Goal: Book appointment/travel/reservation

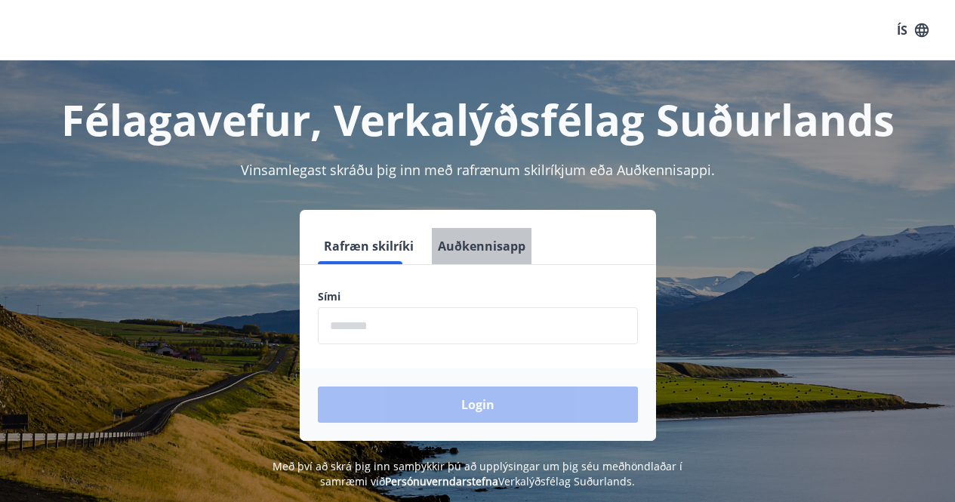
click at [466, 250] on button "Auðkennisapp" at bounding box center [482, 246] width 100 height 36
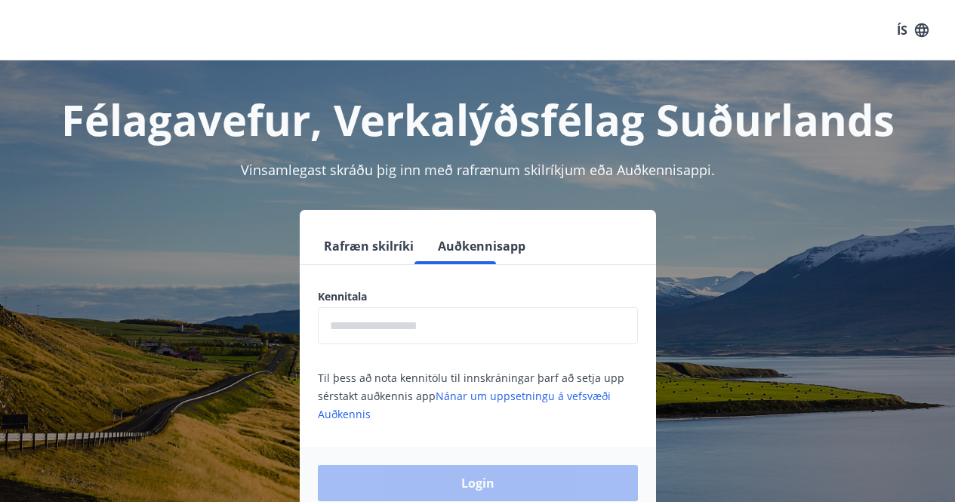
click at [371, 322] on input "text" at bounding box center [478, 325] width 320 height 37
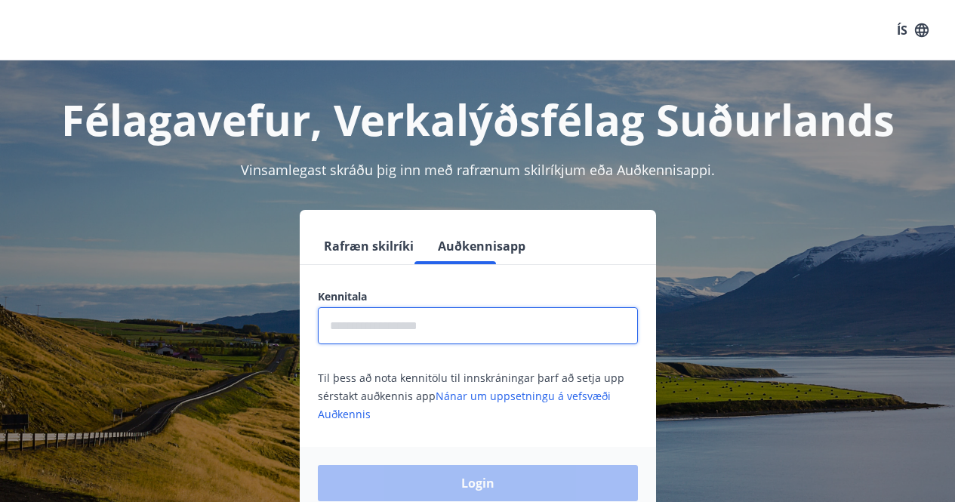
type input "**********"
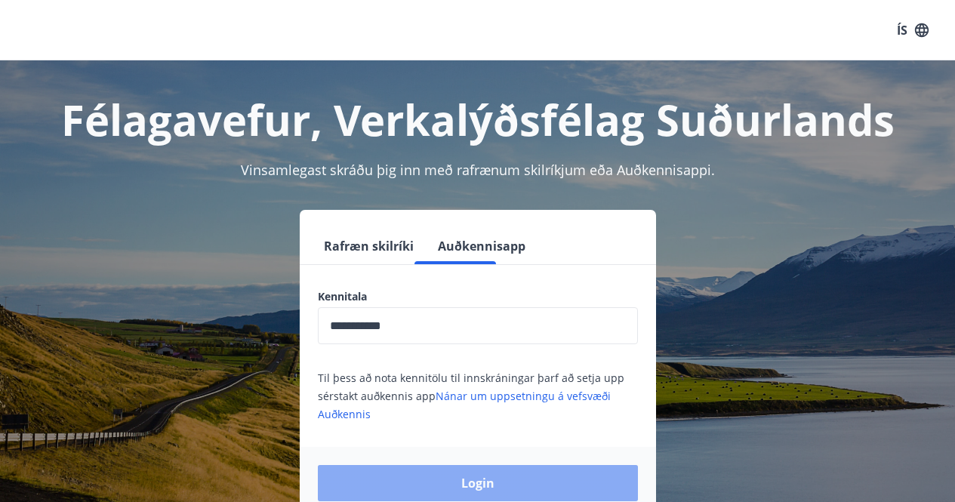
click at [453, 465] on button "Login" at bounding box center [478, 483] width 320 height 36
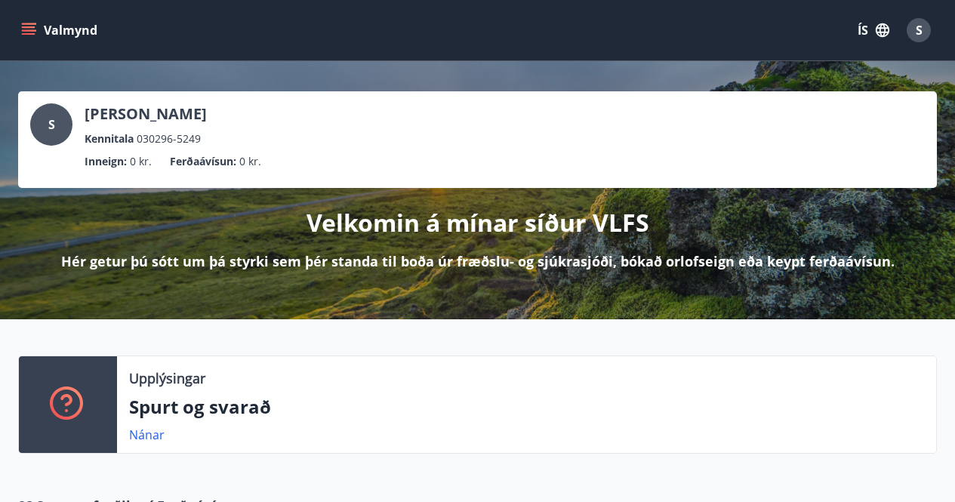
click at [877, 31] on icon "button" at bounding box center [882, 30] width 17 height 17
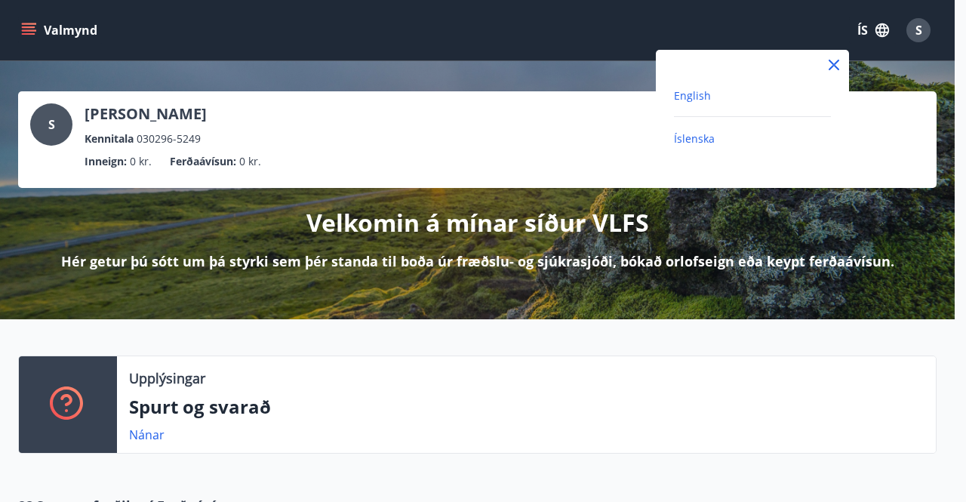
click at [682, 94] on span "English" at bounding box center [692, 95] width 37 height 14
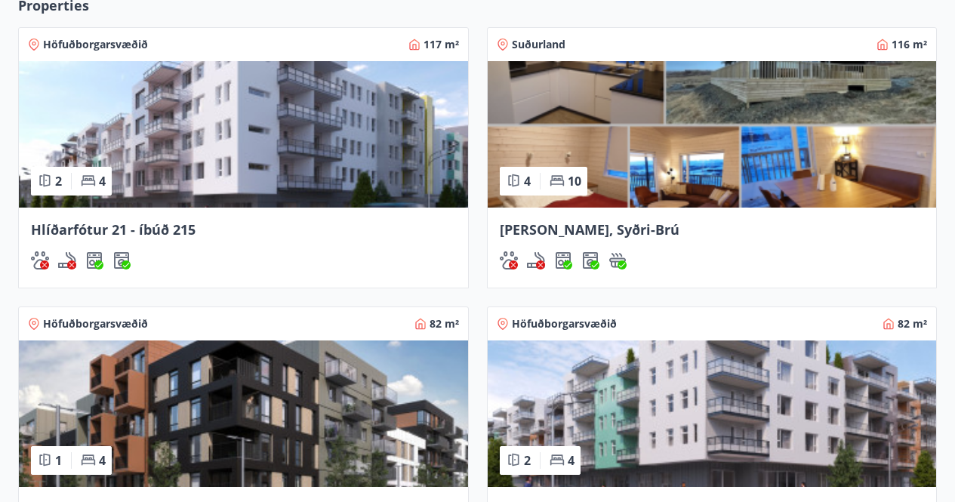
scroll to position [1132, 0]
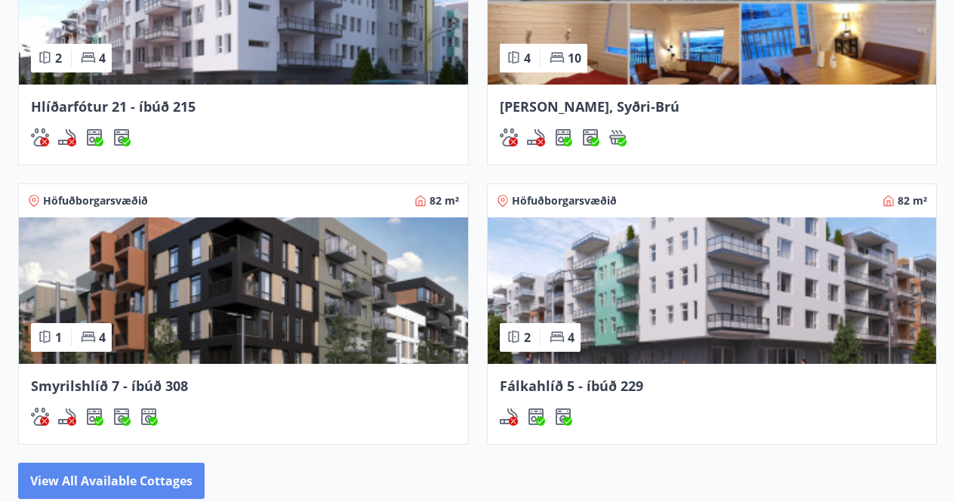
click at [155, 475] on button "View all available cottages" at bounding box center [111, 481] width 186 height 36
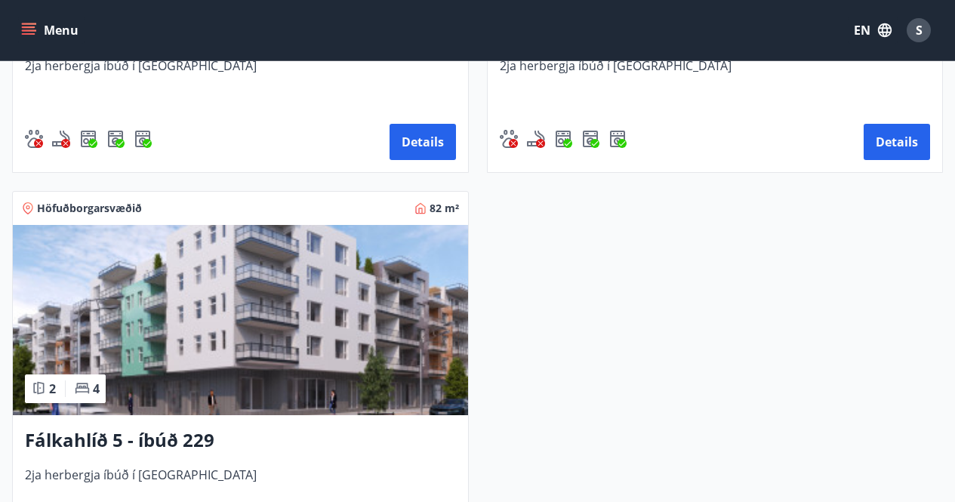
scroll to position [1509, 0]
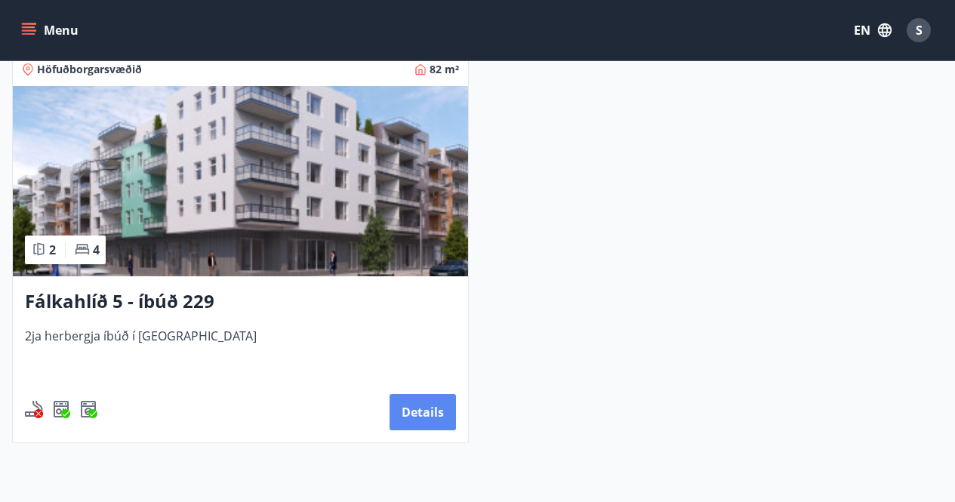
click at [430, 411] on button "Details" at bounding box center [422, 412] width 66 height 36
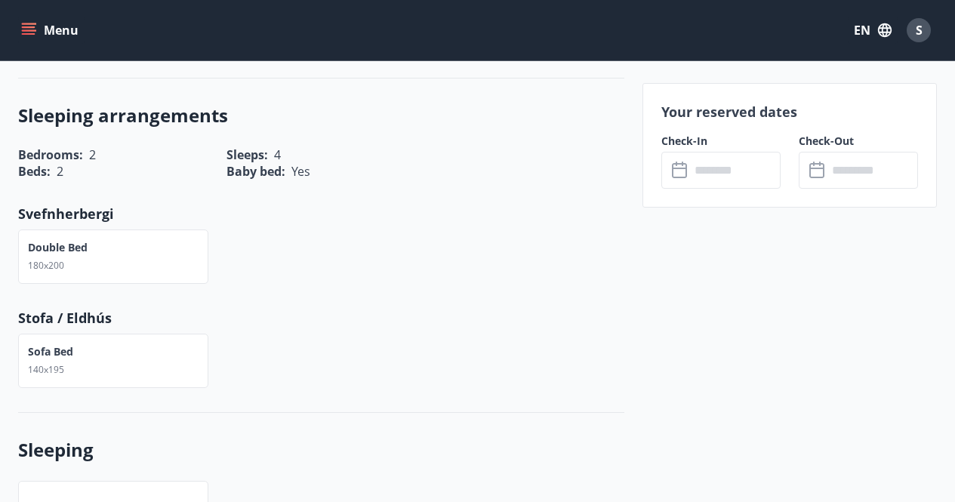
scroll to position [604, 0]
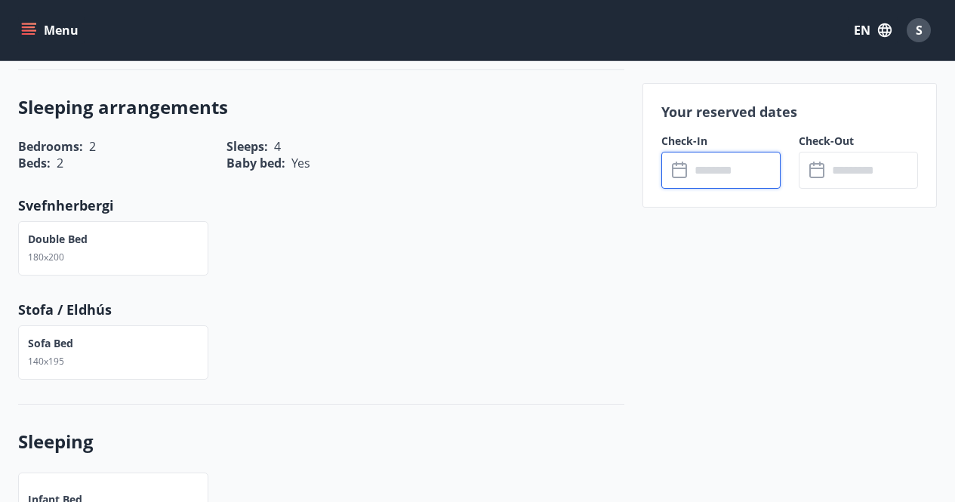
click at [698, 173] on input "text" at bounding box center [735, 170] width 91 height 37
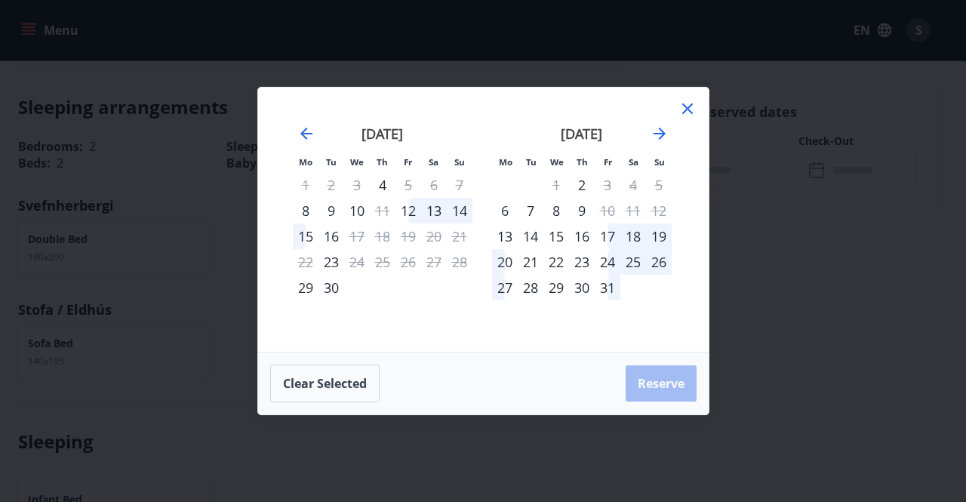
click at [685, 114] on icon at bounding box center [688, 109] width 18 height 18
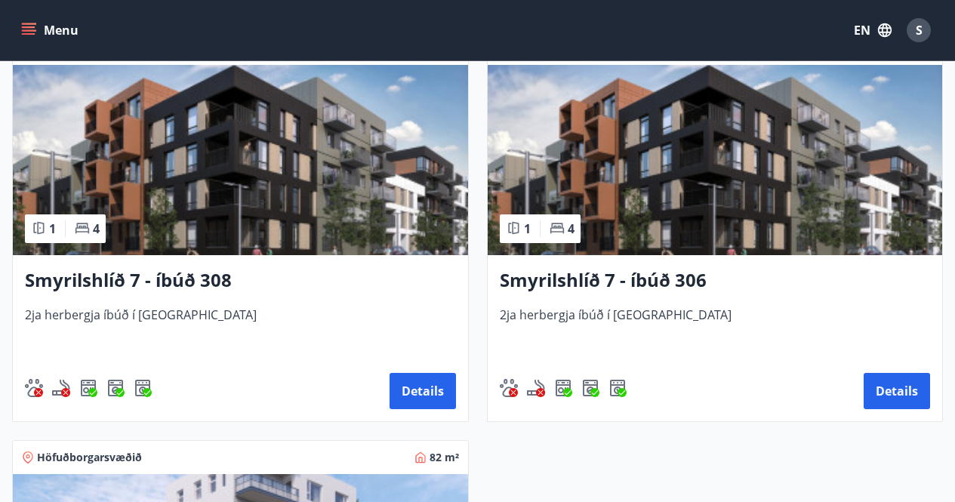
scroll to position [1122, 0]
click at [688, 152] on img at bounding box center [715, 160] width 455 height 190
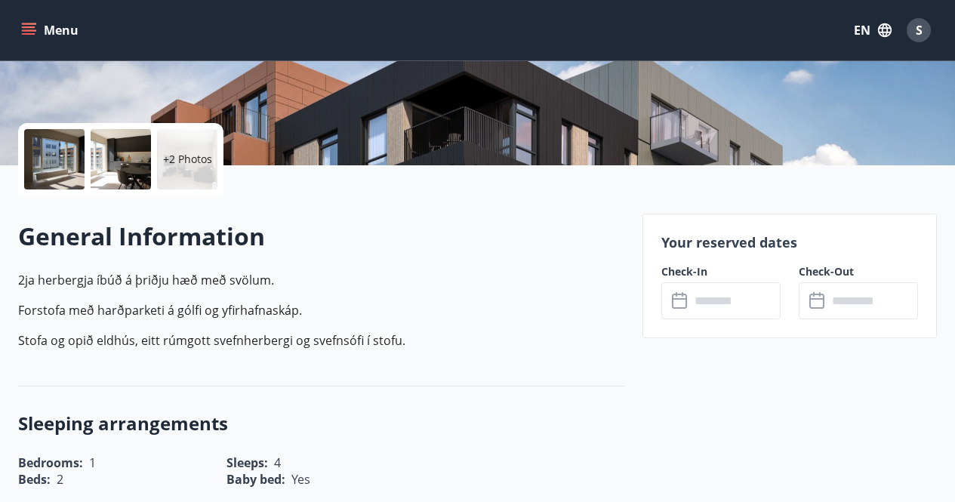
scroll to position [302, 0]
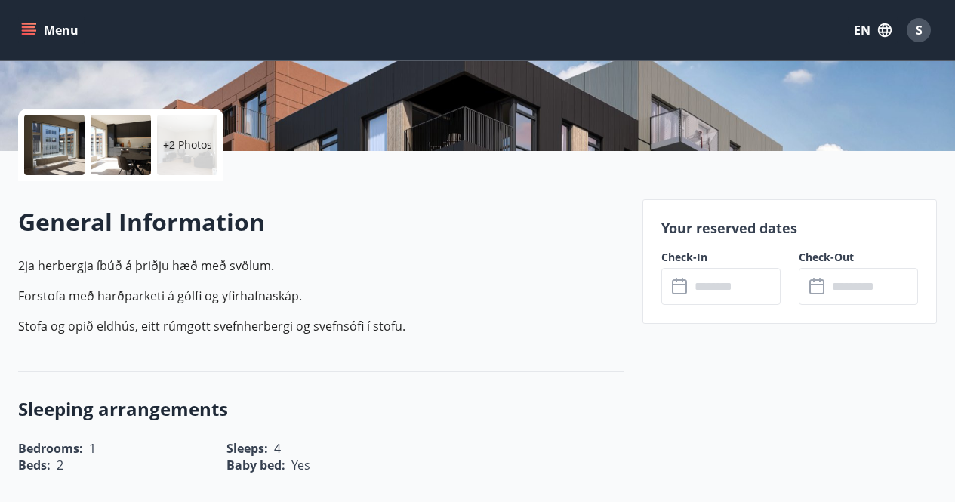
click at [728, 294] on input "text" at bounding box center [735, 286] width 91 height 37
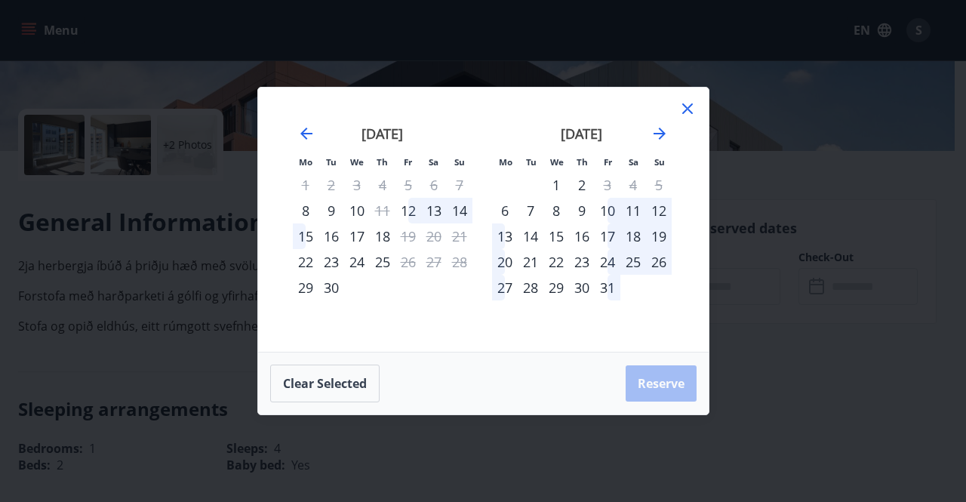
click at [685, 106] on icon at bounding box center [687, 108] width 11 height 11
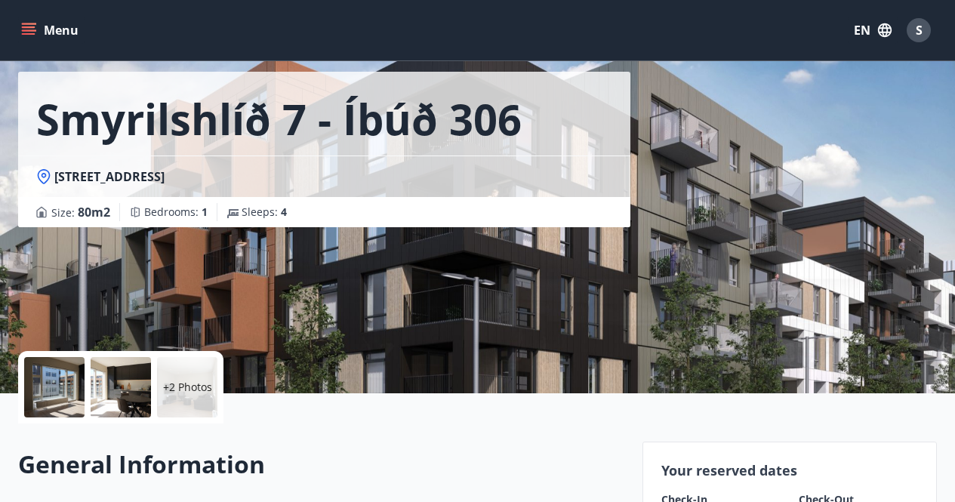
scroll to position [0, 0]
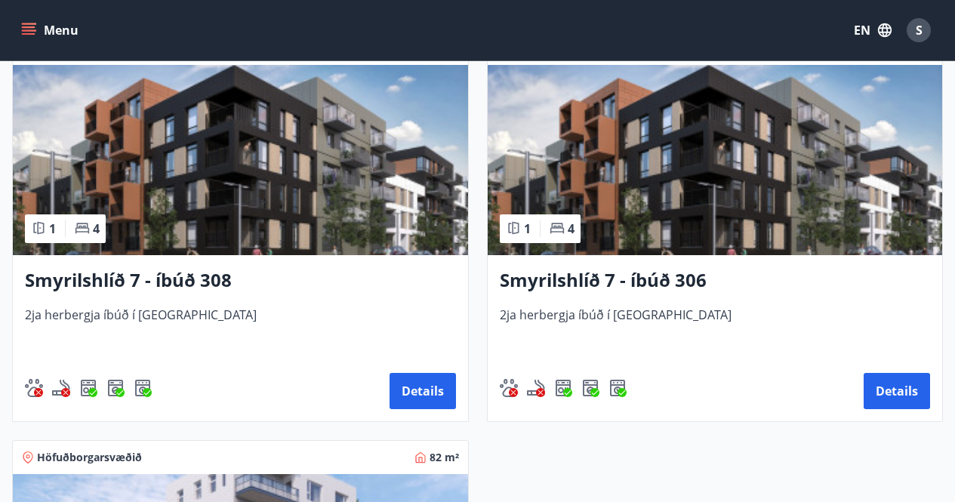
click at [303, 187] on img at bounding box center [240, 160] width 455 height 190
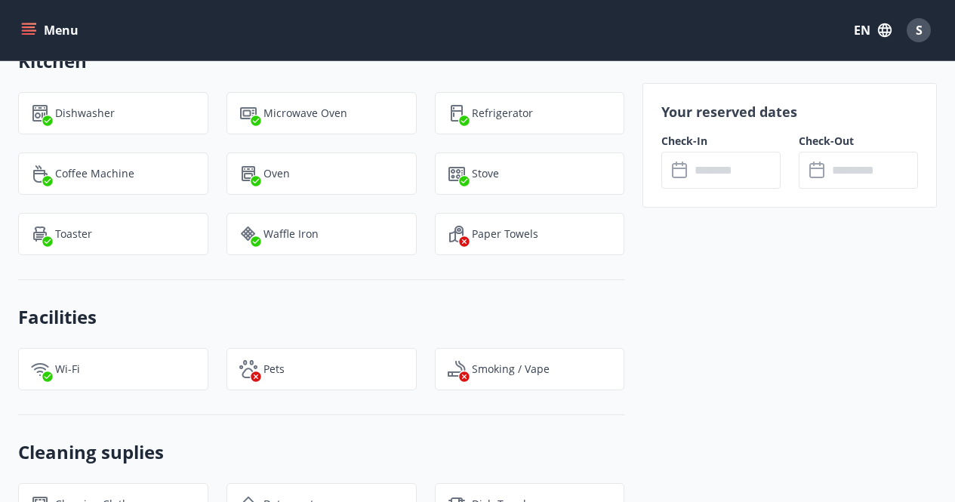
scroll to position [1359, 0]
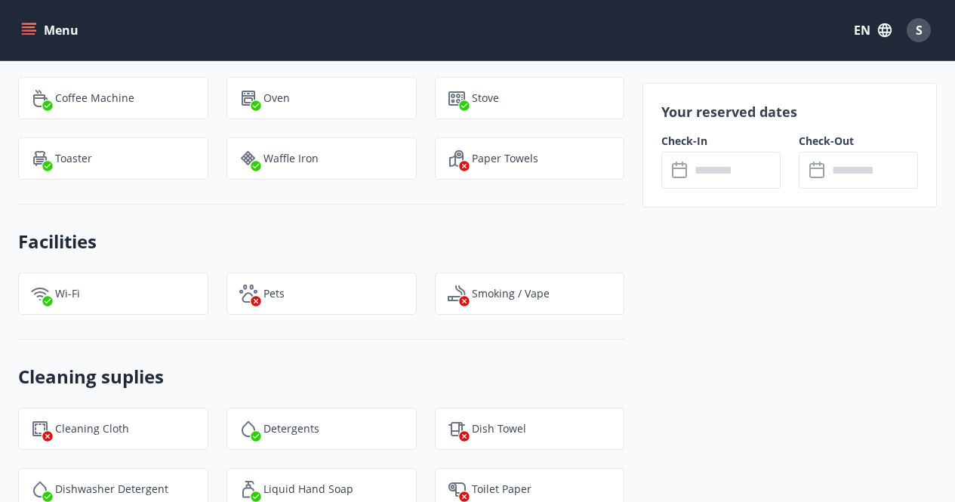
click at [712, 165] on input "text" at bounding box center [735, 170] width 91 height 37
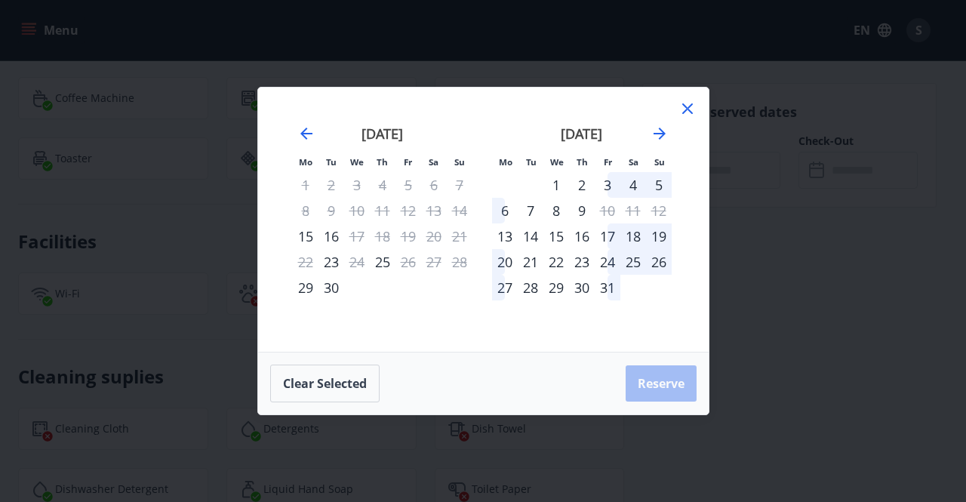
click at [689, 111] on icon at bounding box center [687, 108] width 11 height 11
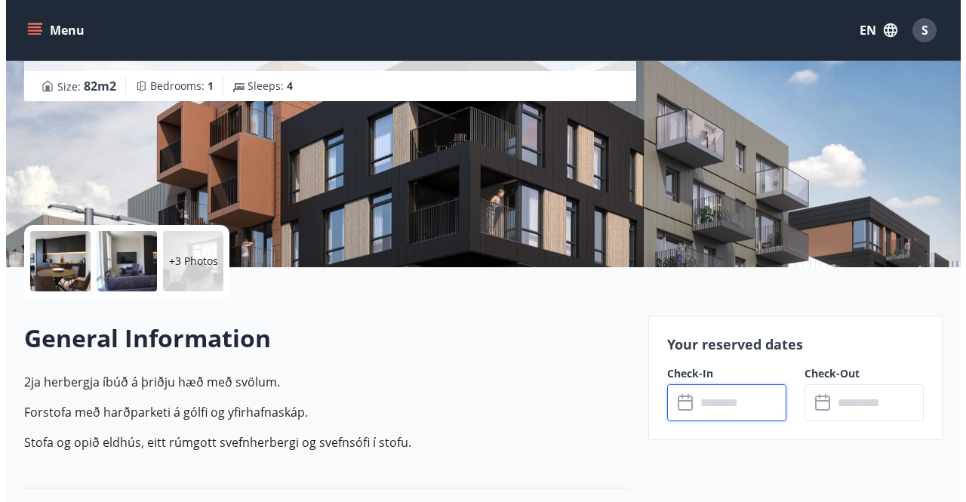
scroll to position [0, 0]
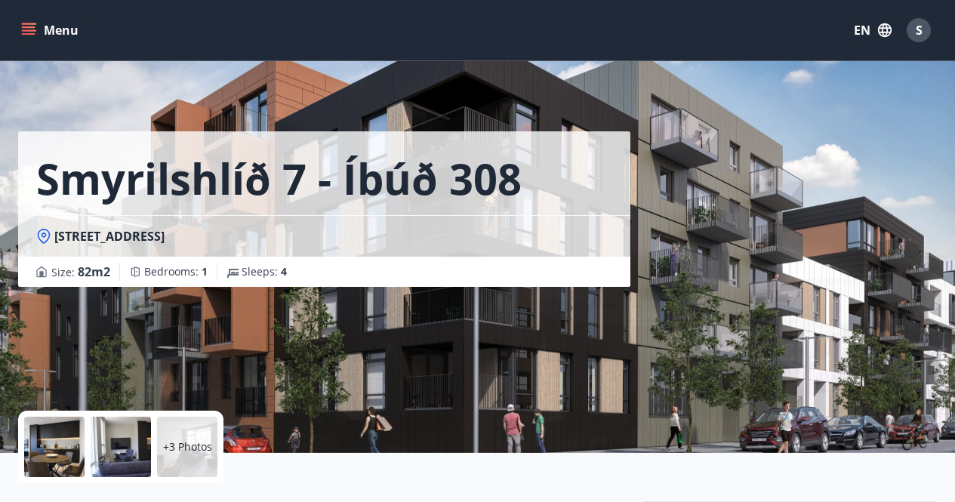
click at [39, 432] on div at bounding box center [54, 447] width 60 height 60
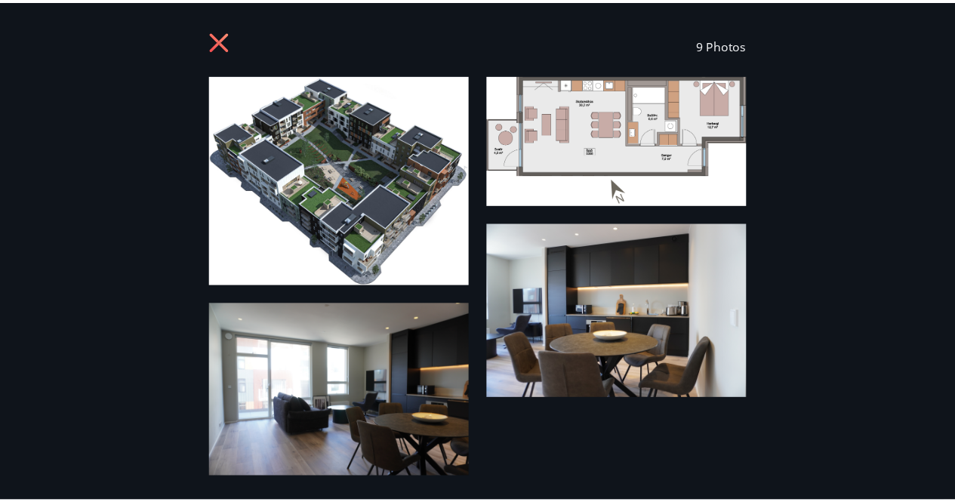
scroll to position [15, 0]
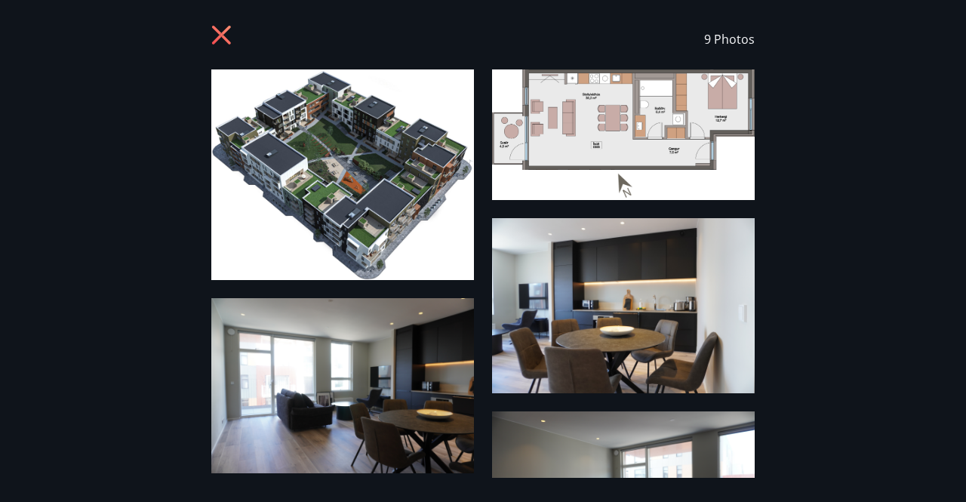
click at [223, 37] on icon at bounding box center [221, 35] width 19 height 19
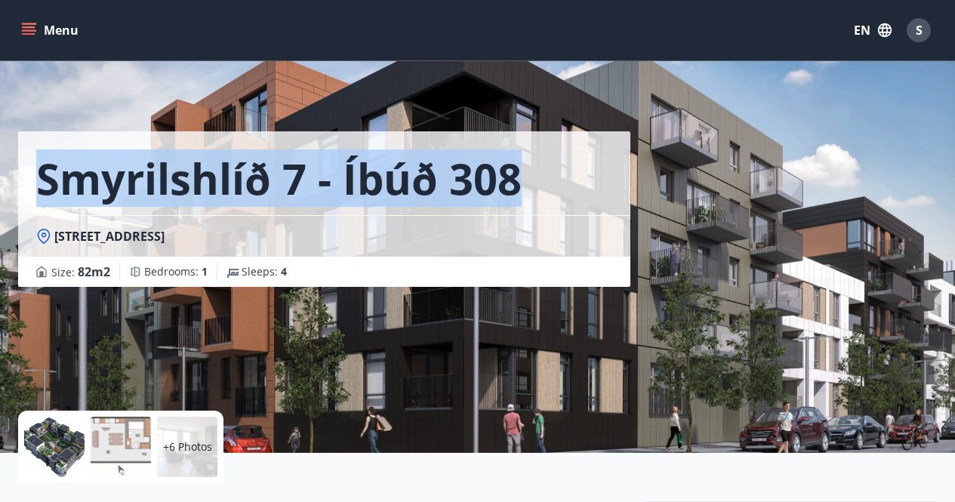
drag, startPoint x: 81, startPoint y: 170, endPoint x: 602, endPoint y: 170, distance: 520.8
click at [602, 170] on div "Smyrilshlíð 7 - íbúð 308" at bounding box center [324, 173] width 612 height 84
copy h1 "Smyrilshlíð 7 - íbúð 308"
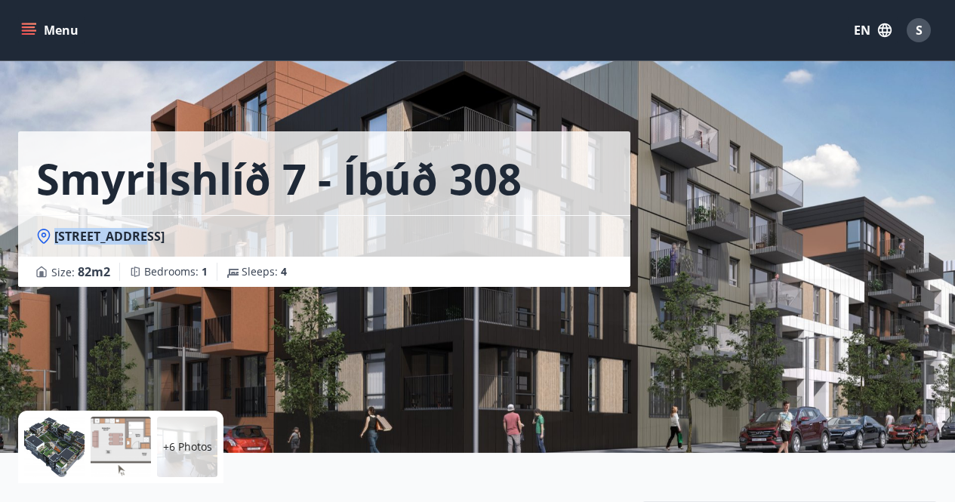
drag, startPoint x: 56, startPoint y: 238, endPoint x: 131, endPoint y: 237, distance: 75.5
click at [131, 237] on span "Smyrilshlíð 7, 102 Reykjavík" at bounding box center [109, 236] width 110 height 17
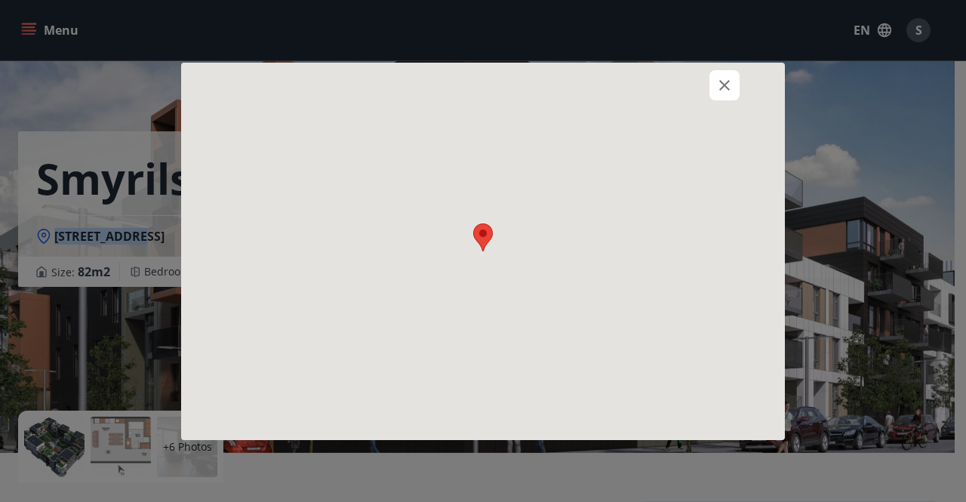
copy span "Smyrilshlíð 7"
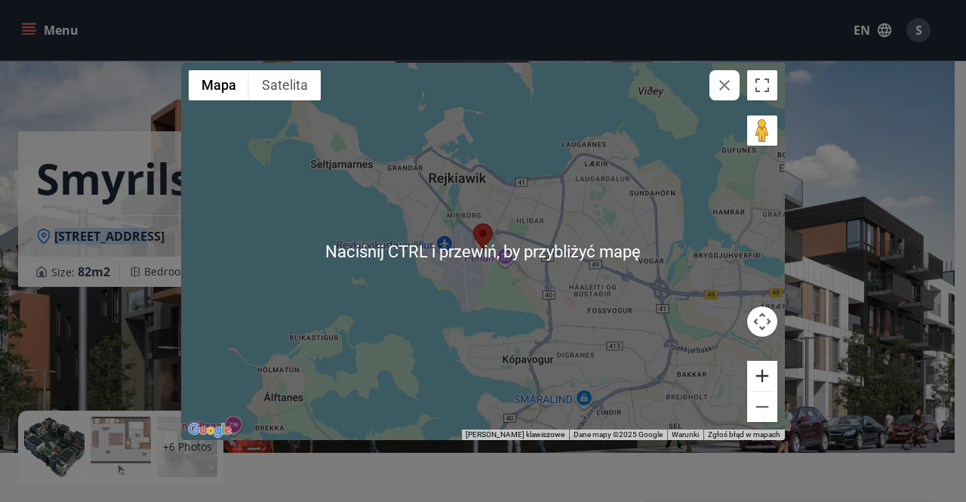
click at [763, 379] on button "Powiększ" at bounding box center [762, 376] width 30 height 30
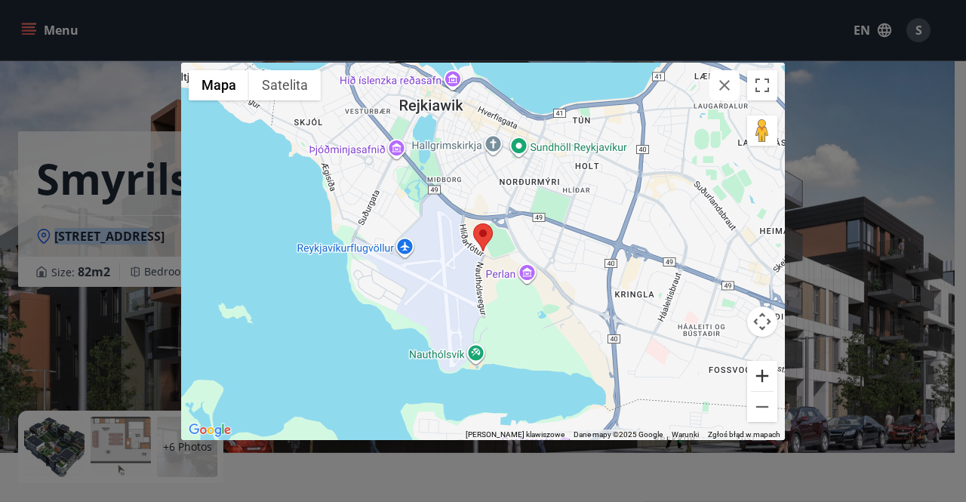
click at [763, 377] on button "Powiększ" at bounding box center [762, 376] width 30 height 30
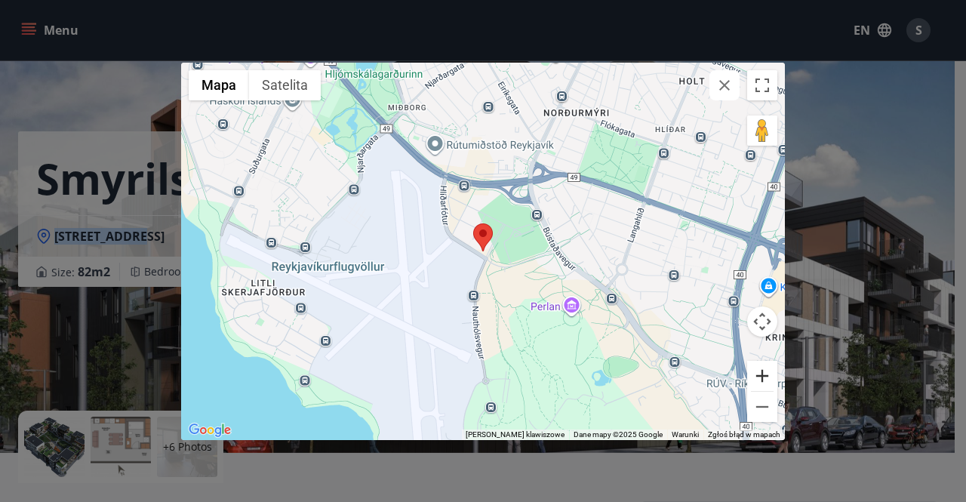
click at [763, 377] on button "Powiększ" at bounding box center [762, 376] width 30 height 30
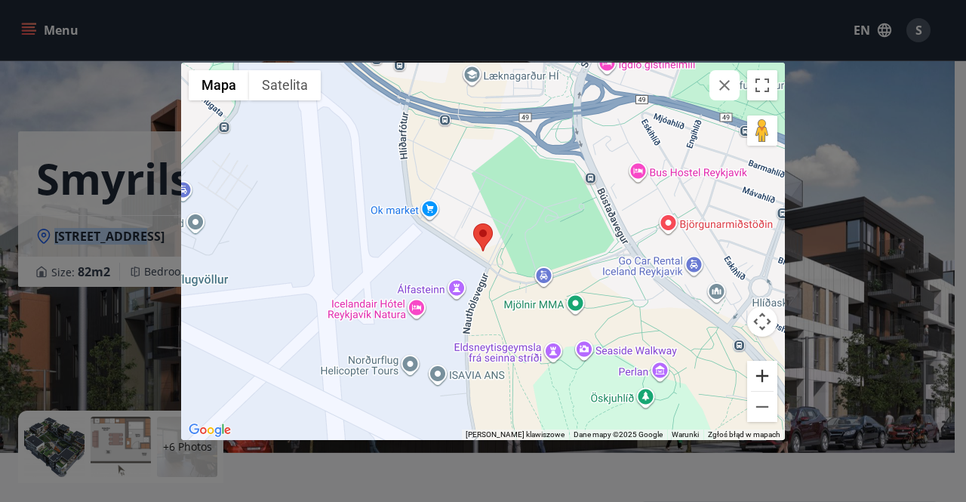
click at [763, 377] on button "Powiększ" at bounding box center [762, 376] width 30 height 30
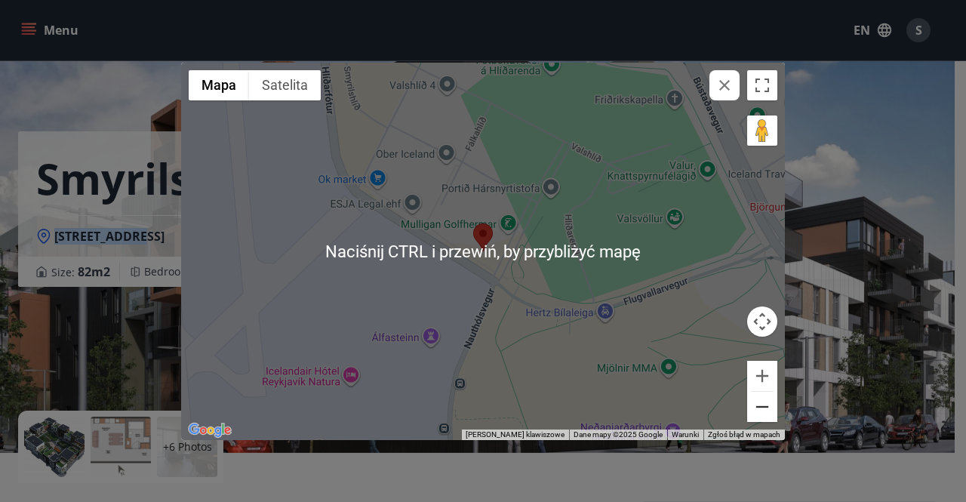
click at [771, 405] on button "Pomniejsz" at bounding box center [762, 407] width 30 height 30
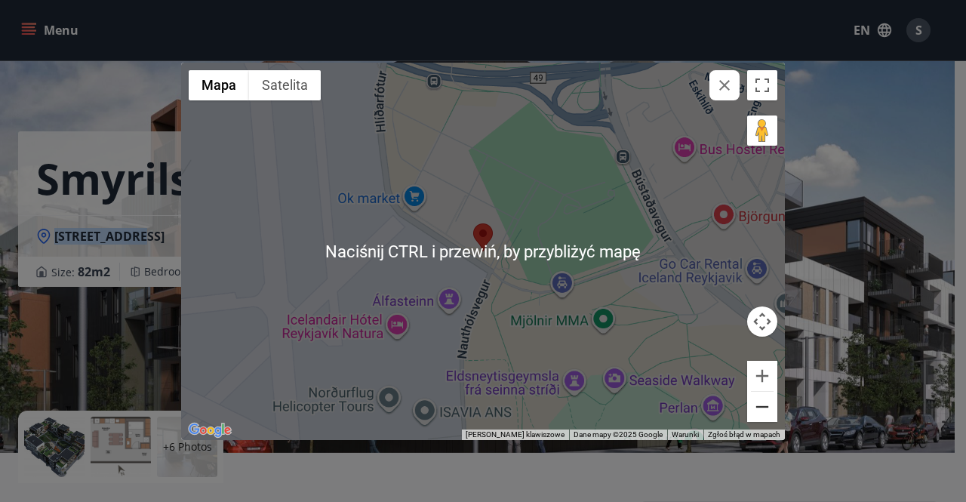
click at [771, 404] on button "Pomniejsz" at bounding box center [762, 407] width 30 height 30
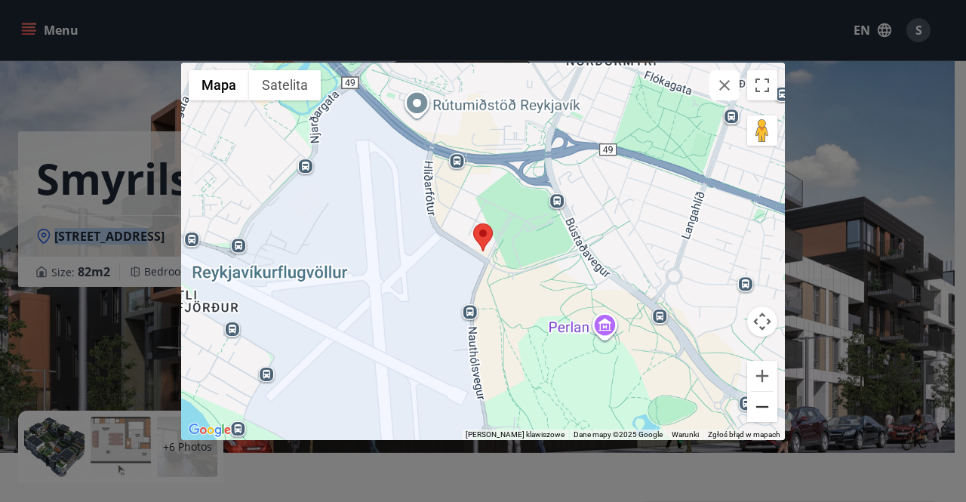
click at [771, 404] on button "Pomniejsz" at bounding box center [762, 407] width 30 height 30
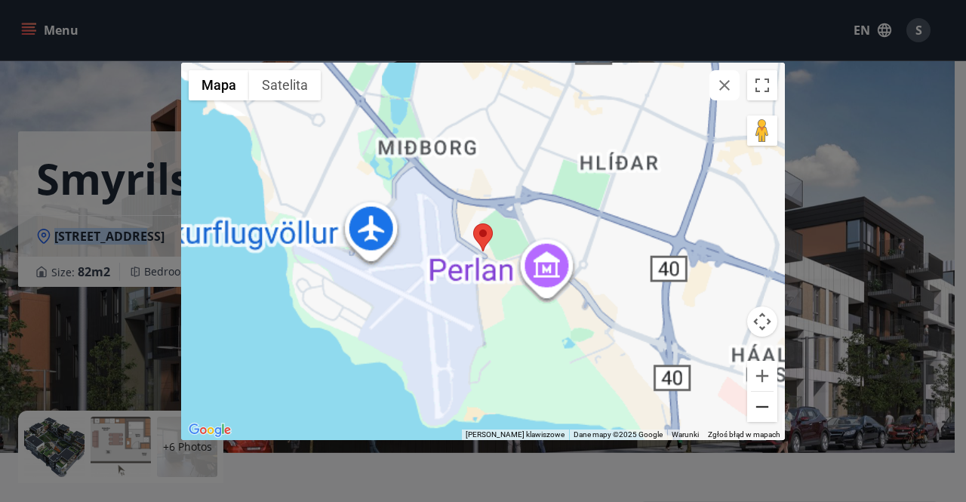
click at [771, 404] on button "Pomniejsz" at bounding box center [762, 407] width 30 height 30
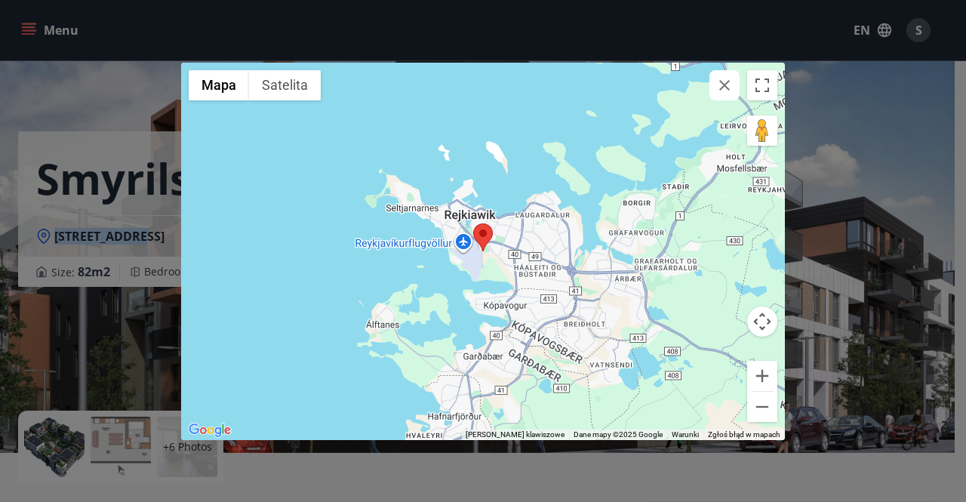
click at [712, 85] on button "button" at bounding box center [724, 85] width 30 height 30
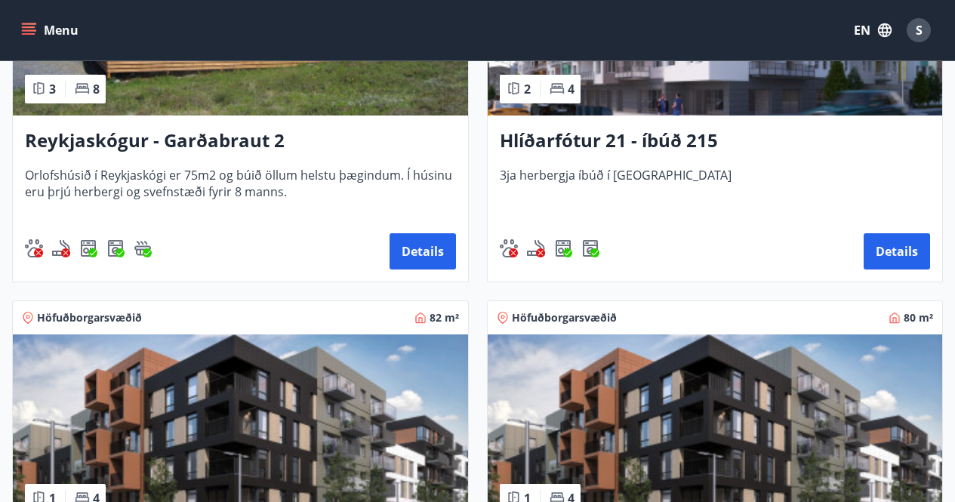
scroll to position [776, 0]
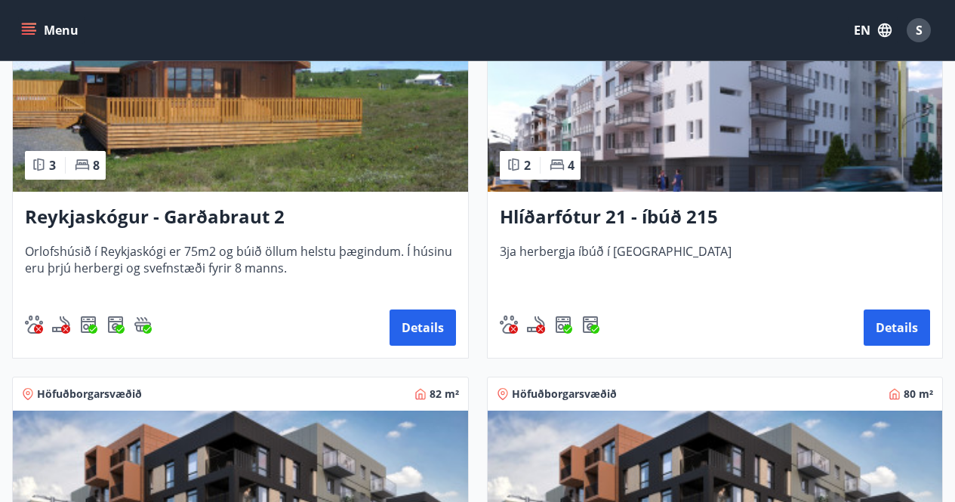
click at [519, 217] on h3 "Hlíðarfótur 21 - íbúð 215" at bounding box center [715, 217] width 431 height 27
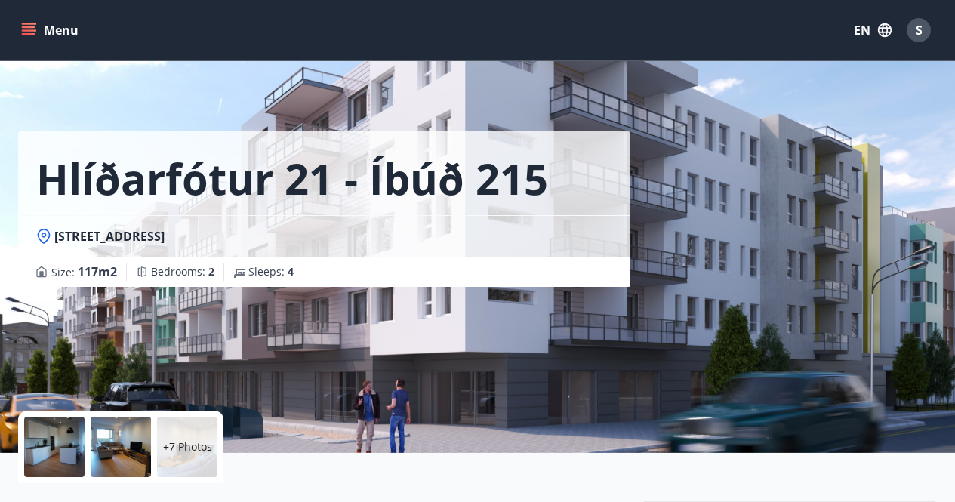
click at [63, 238] on span "Hlíðarfótur 21, 102 Reykjavik" at bounding box center [109, 236] width 110 height 17
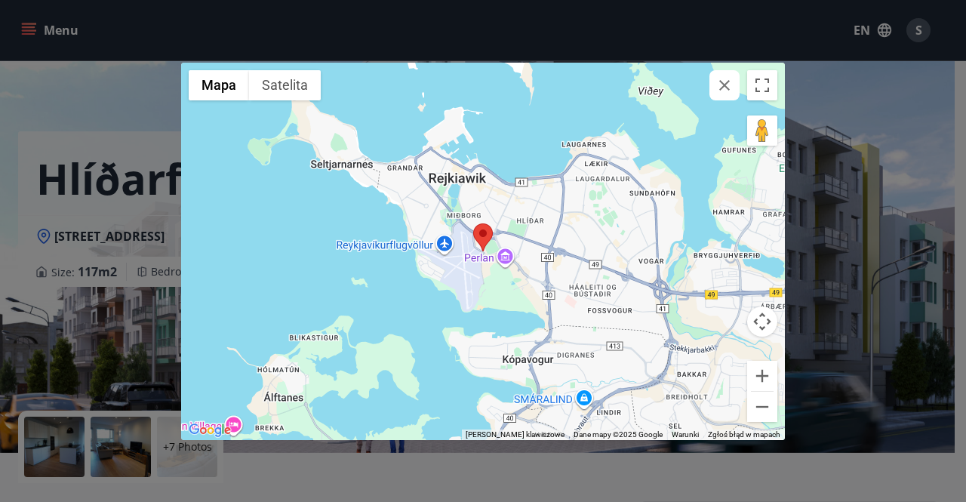
click at [96, 222] on div "← Przesuń w lewo → Przesuń w prawo ↑ Przesuń w górę ↓ Przesuń w dół + Powiększ …" at bounding box center [483, 251] width 966 height 502
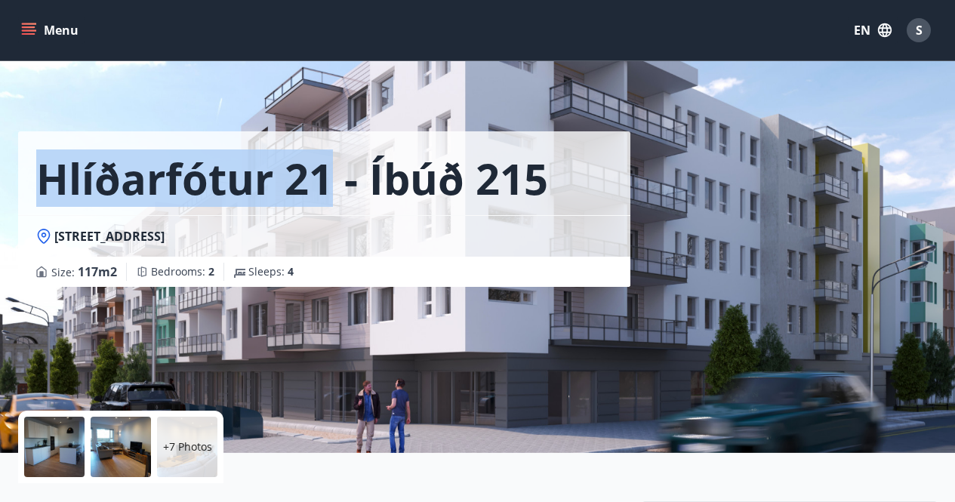
drag, startPoint x: 46, startPoint y: 176, endPoint x: 324, endPoint y: 186, distance: 277.9
click at [324, 186] on h1 "Hlíðarfótur 21 - íbúð 215" at bounding box center [292, 177] width 512 height 57
copy h1 "Hlíðarfótur 21"
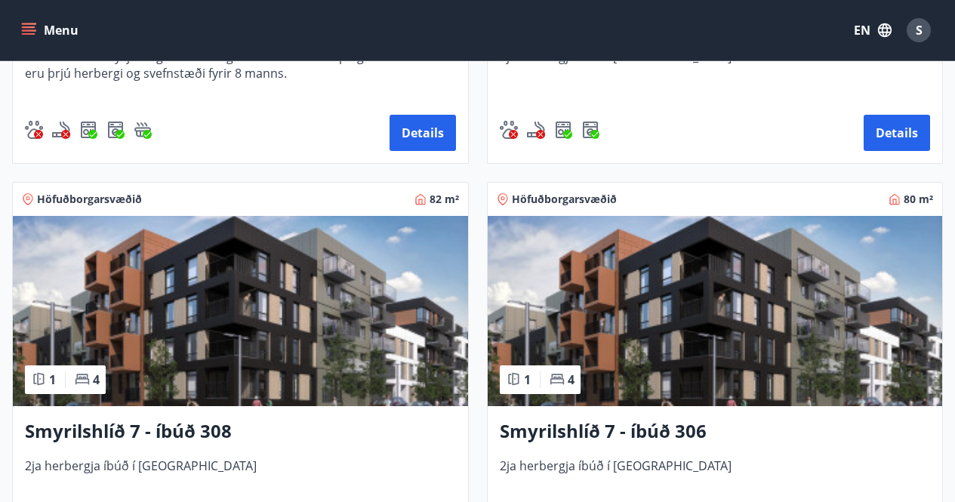
scroll to position [1122, 0]
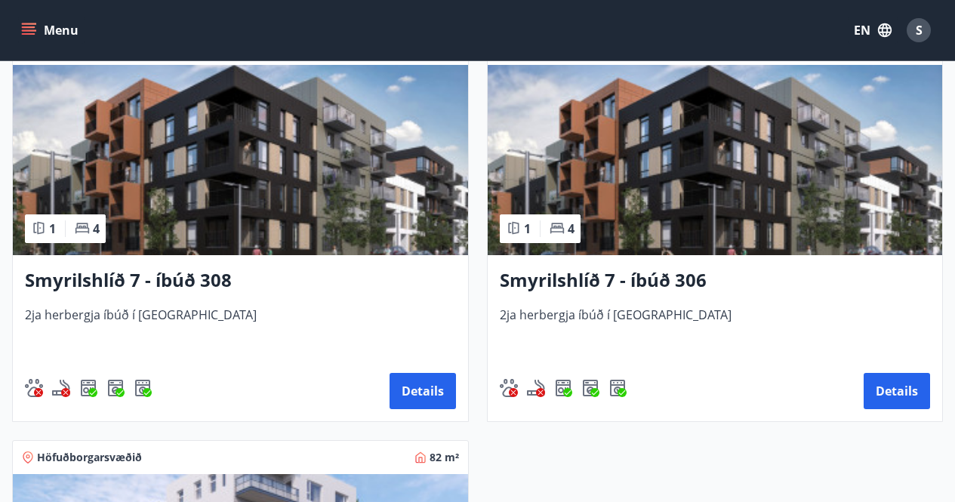
click at [285, 201] on img at bounding box center [240, 160] width 455 height 190
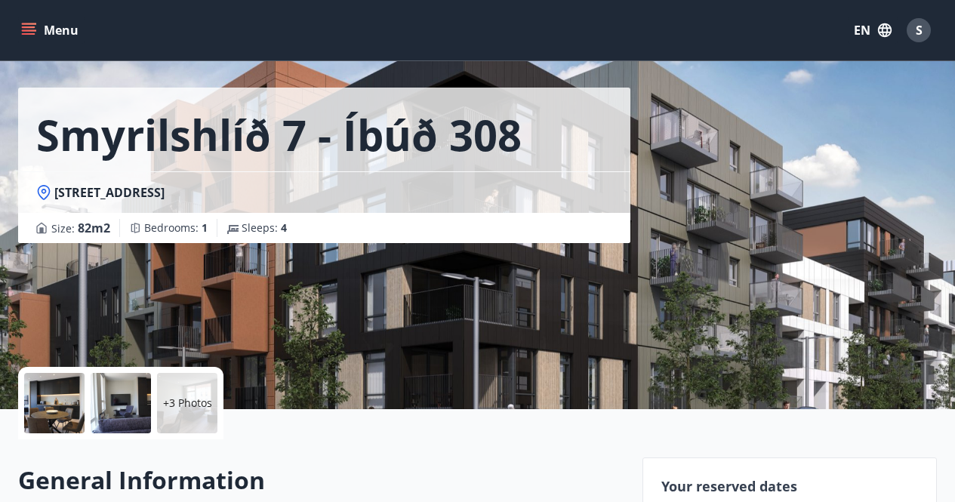
scroll to position [377, 0]
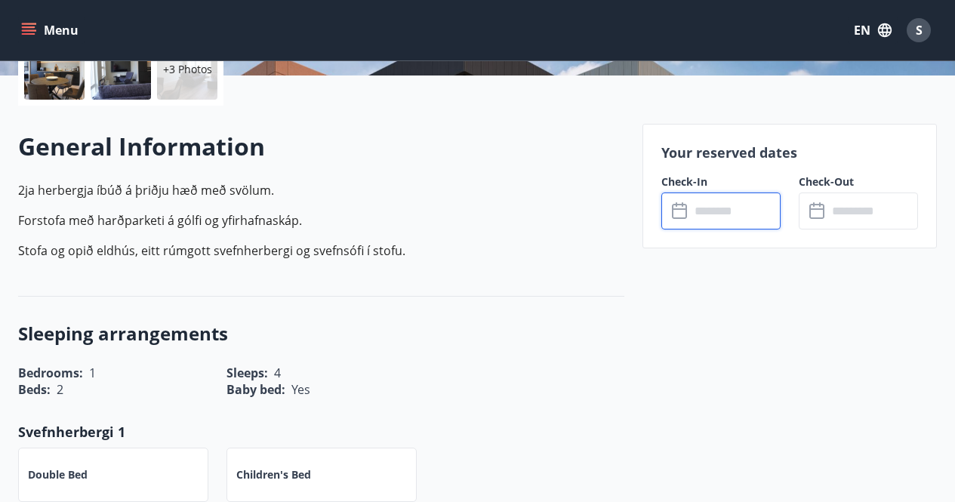
click at [715, 205] on input "text" at bounding box center [735, 210] width 91 height 37
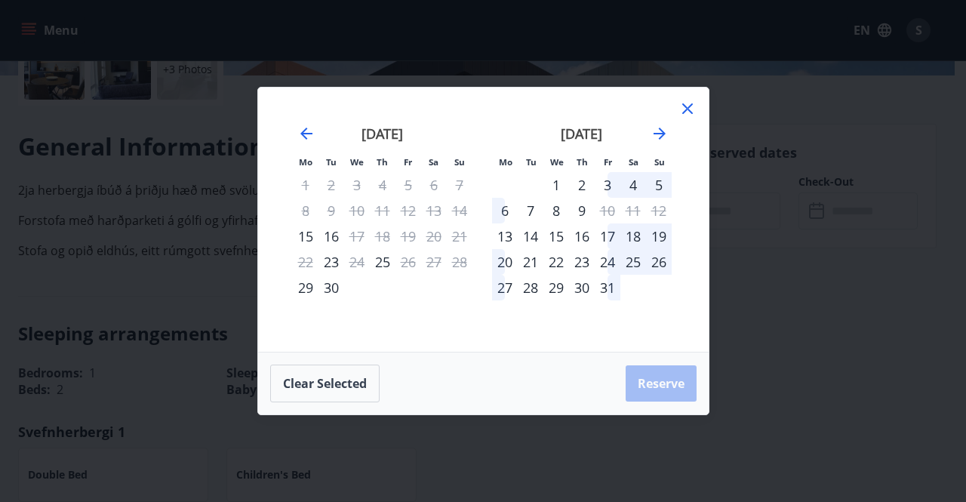
drag, startPoint x: 693, startPoint y: 104, endPoint x: 619, endPoint y: 145, distance: 84.5
click at [691, 102] on icon at bounding box center [688, 109] width 18 height 18
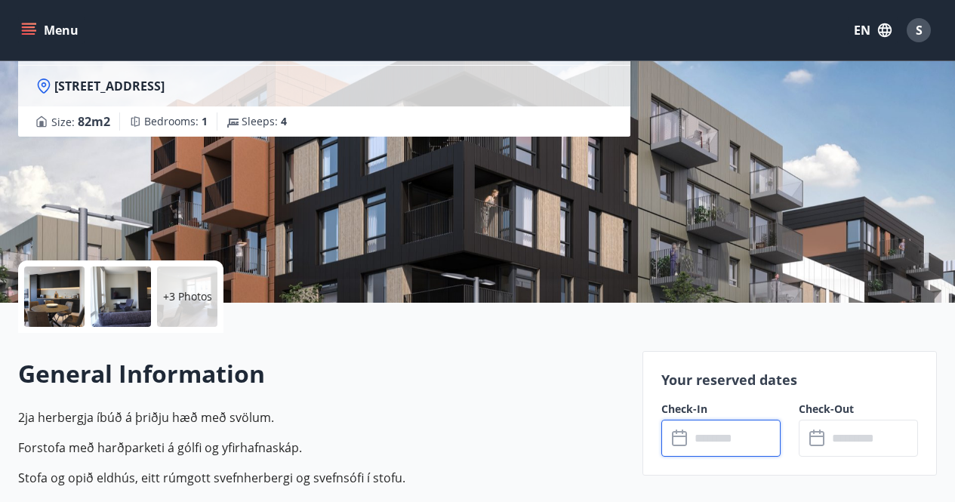
scroll to position [226, 0]
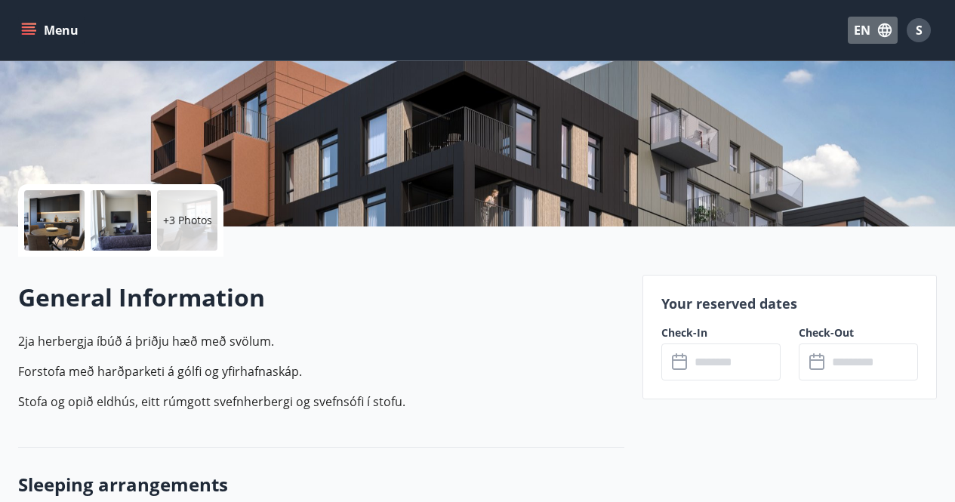
click at [857, 23] on button "EN" at bounding box center [873, 30] width 50 height 27
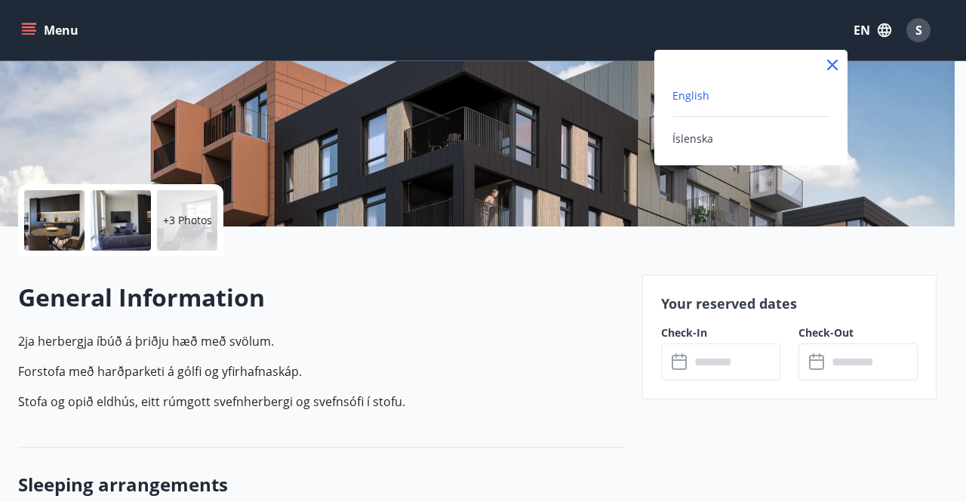
click at [373, 346] on div at bounding box center [483, 251] width 966 height 502
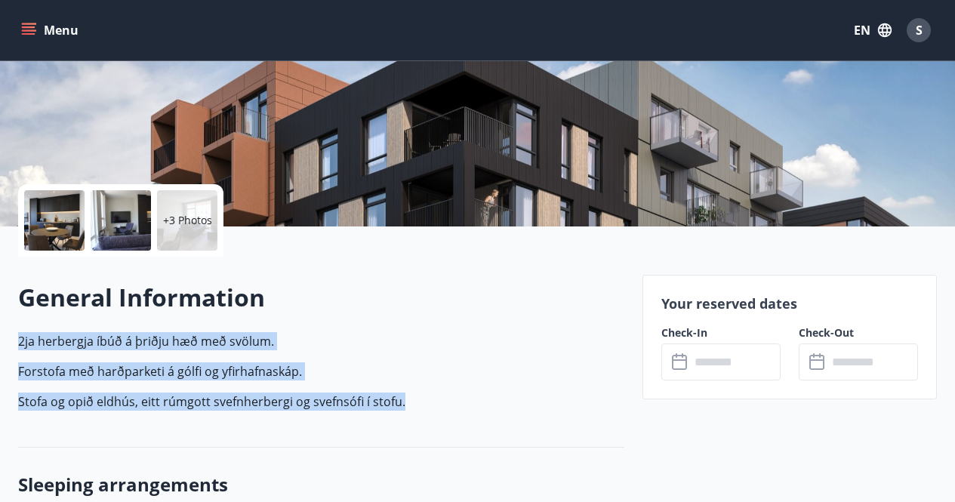
drag, startPoint x: 402, startPoint y: 397, endPoint x: 5, endPoint y: 331, distance: 402.5
copy p "2ja herbergja íbúð á þriðju hæð með svölum. Forstofa með harðparketi á gólfi og…"
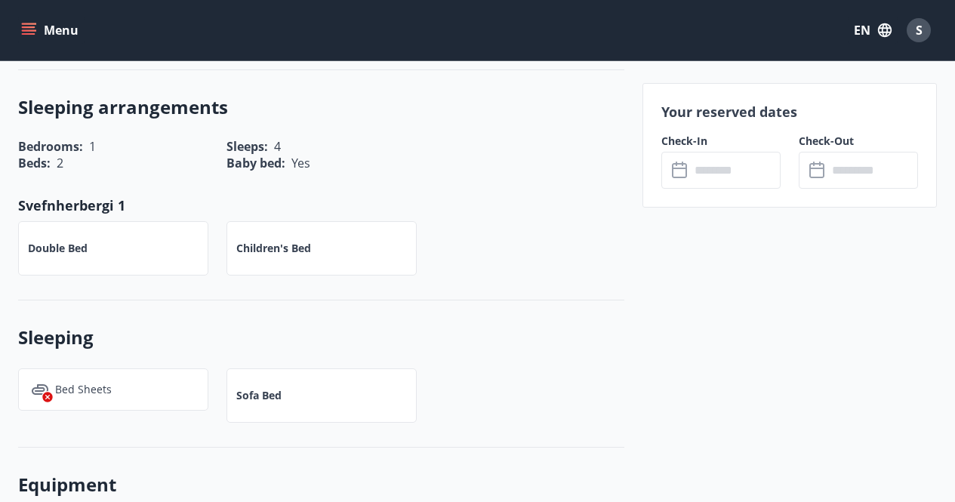
scroll to position [528, 0]
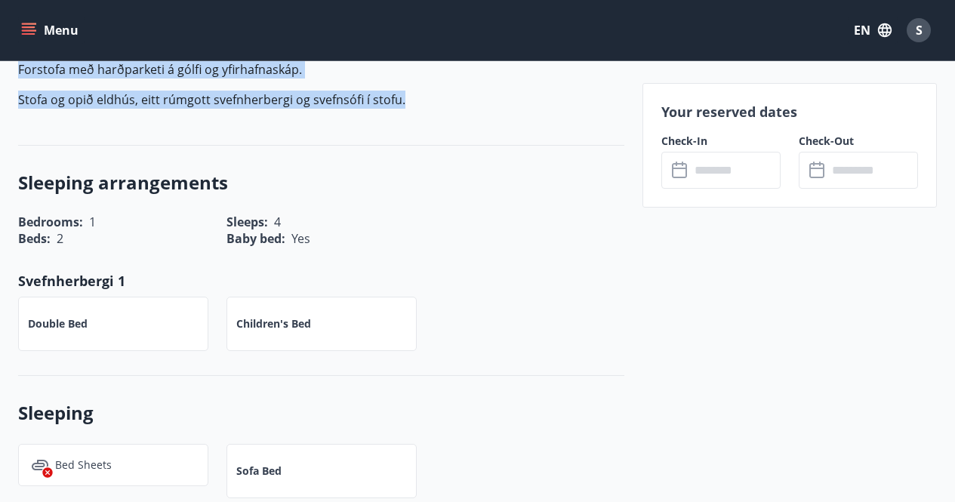
click at [379, 123] on div "General Information 2ja herbergja íbúð á þriðju hæð með svölum. Forstofa með ha…" at bounding box center [321, 50] width 606 height 191
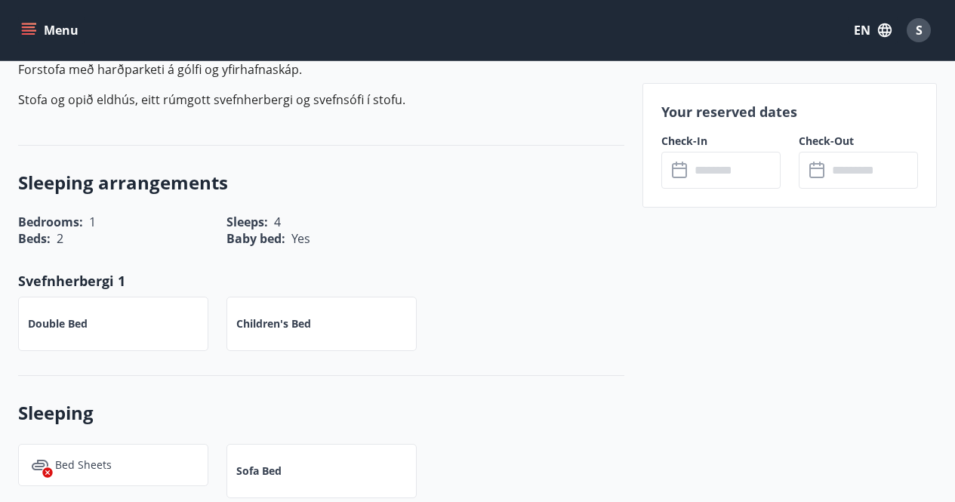
click at [380, 153] on div "Sleeping arrangements Bedrooms : 1 Sleeps : 4 Beds : 2 Baby bed : Yes Svefnherb…" at bounding box center [321, 261] width 606 height 230
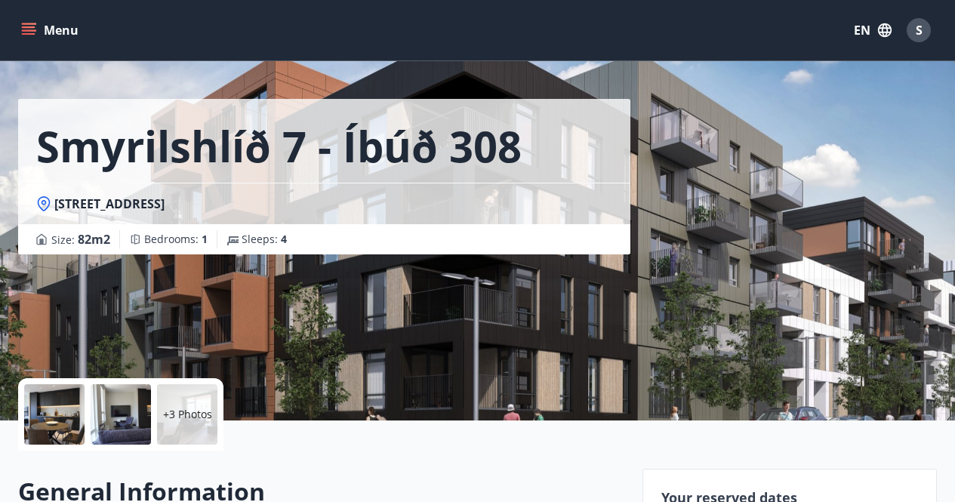
scroll to position [0, 0]
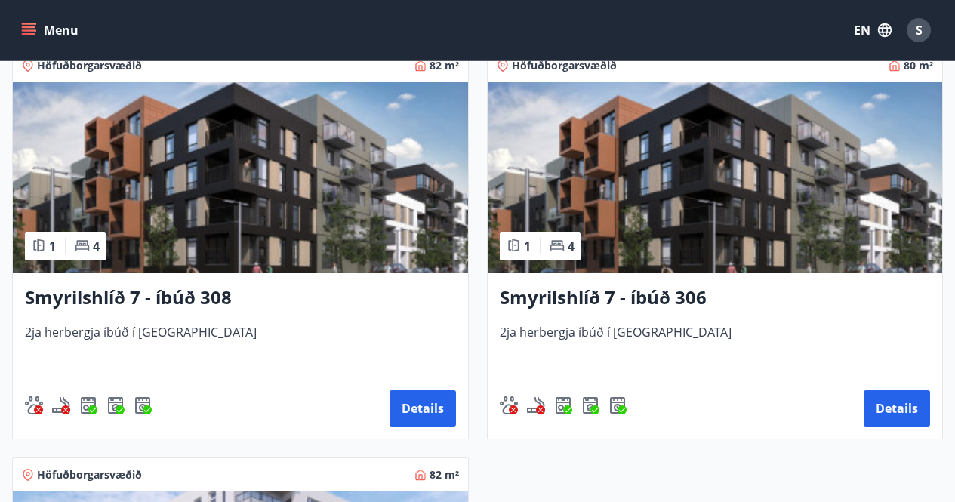
scroll to position [1132, 0]
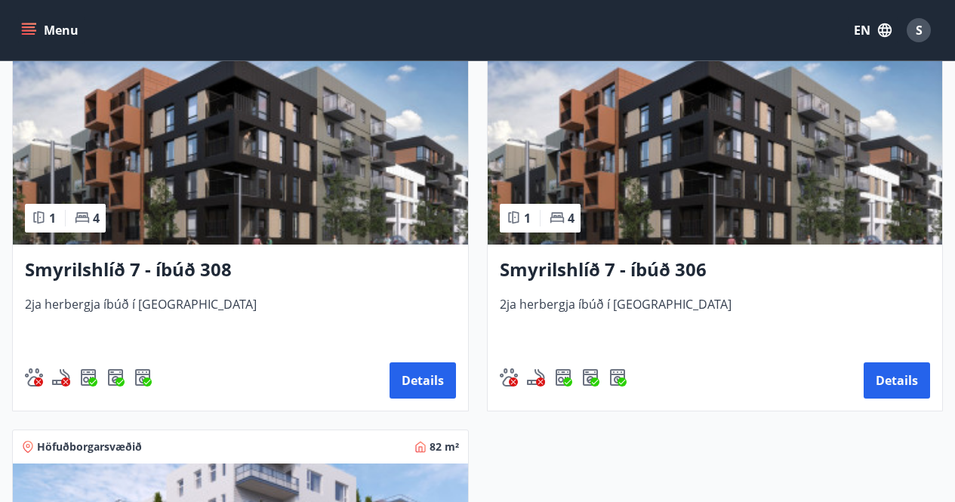
click at [397, 211] on img at bounding box center [240, 149] width 455 height 190
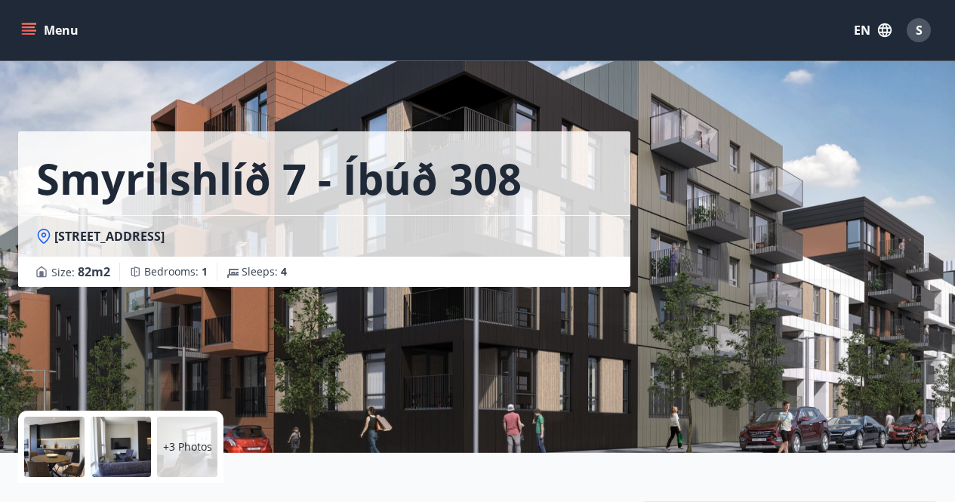
click at [37, 23] on button "Menu" at bounding box center [51, 30] width 66 height 27
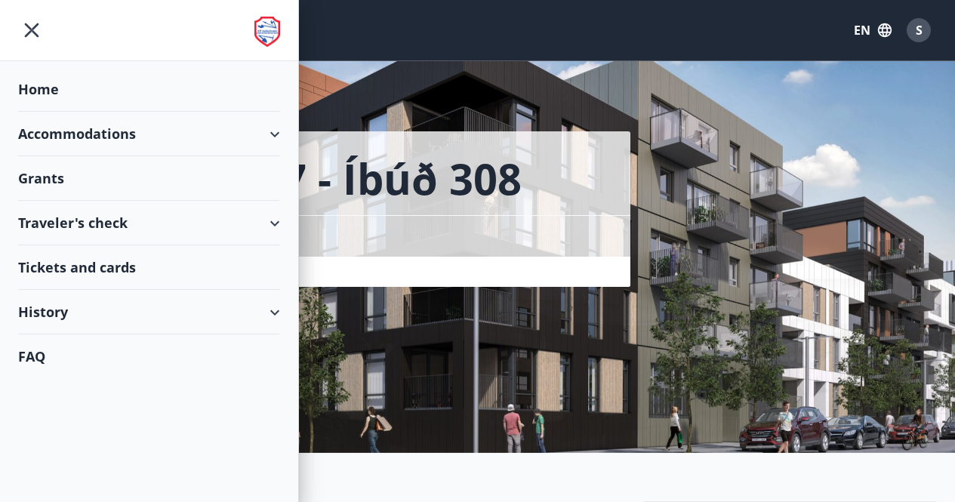
click at [249, 131] on div "Accommodations" at bounding box center [149, 134] width 262 height 45
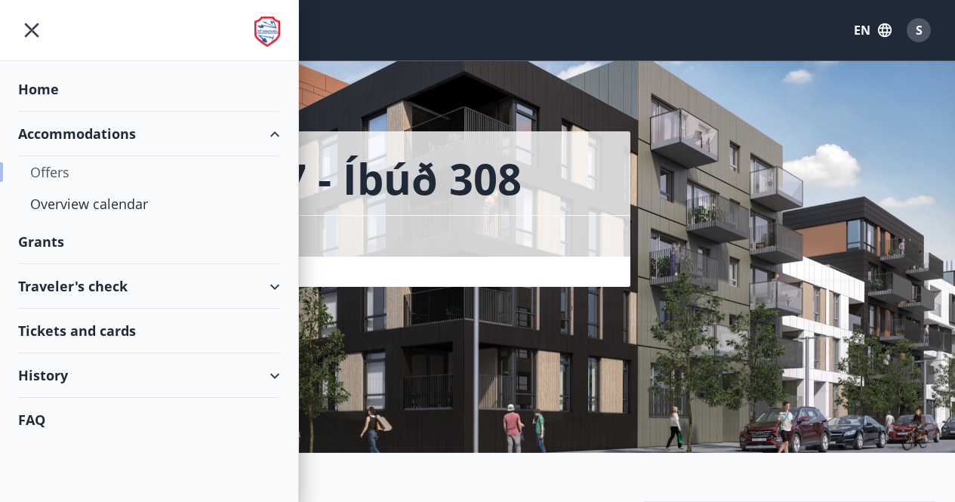
click at [69, 170] on div "Offers" at bounding box center [149, 172] width 238 height 32
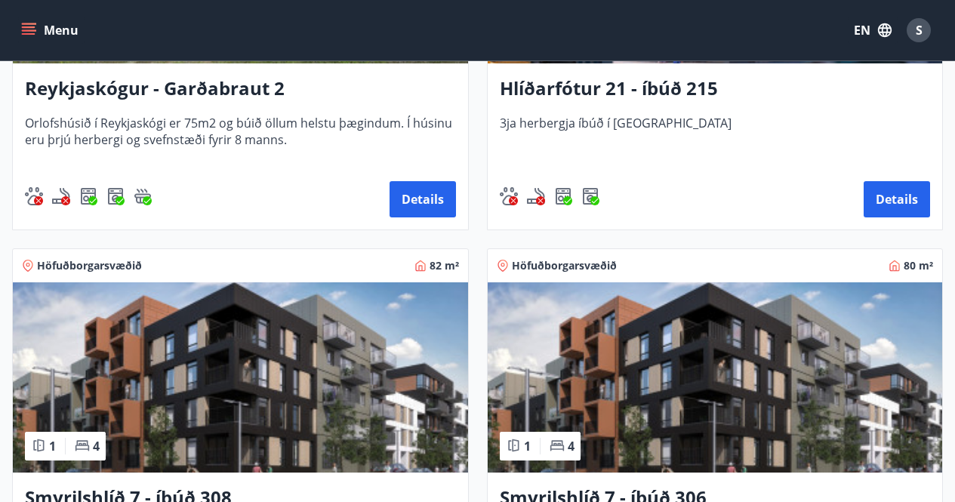
scroll to position [593, 0]
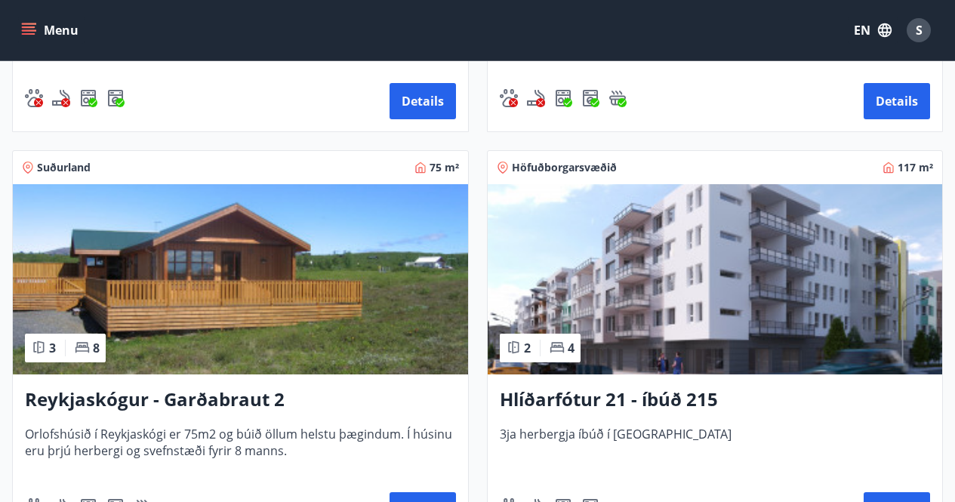
click at [35, 31] on icon "menu" at bounding box center [30, 30] width 17 height 2
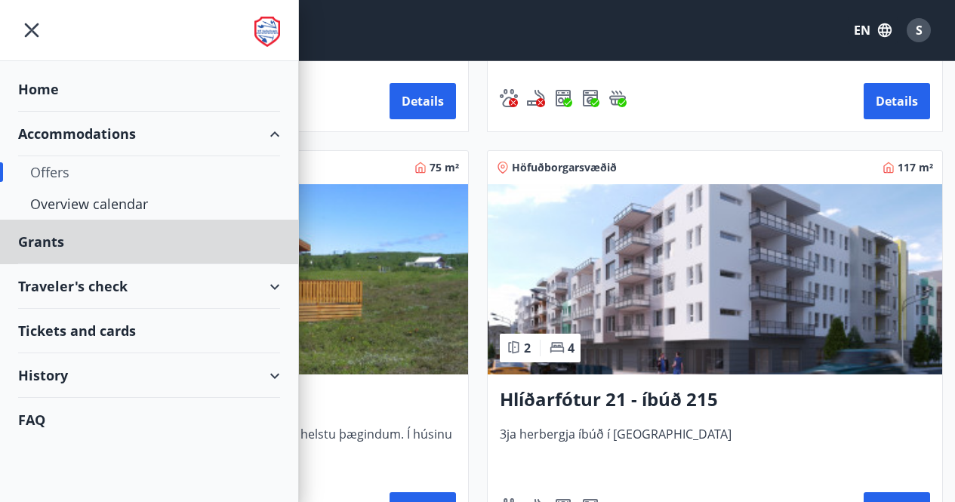
click at [47, 94] on div "Home" at bounding box center [149, 89] width 262 height 45
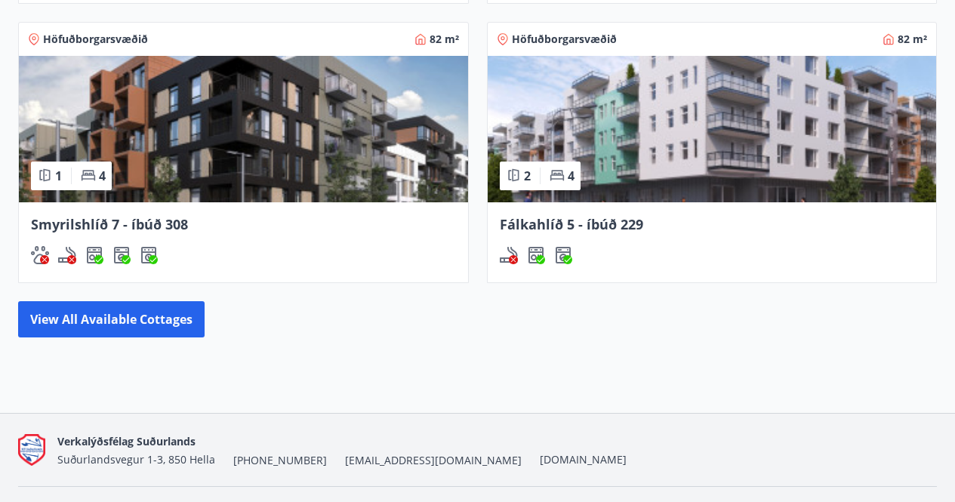
scroll to position [1331, 0]
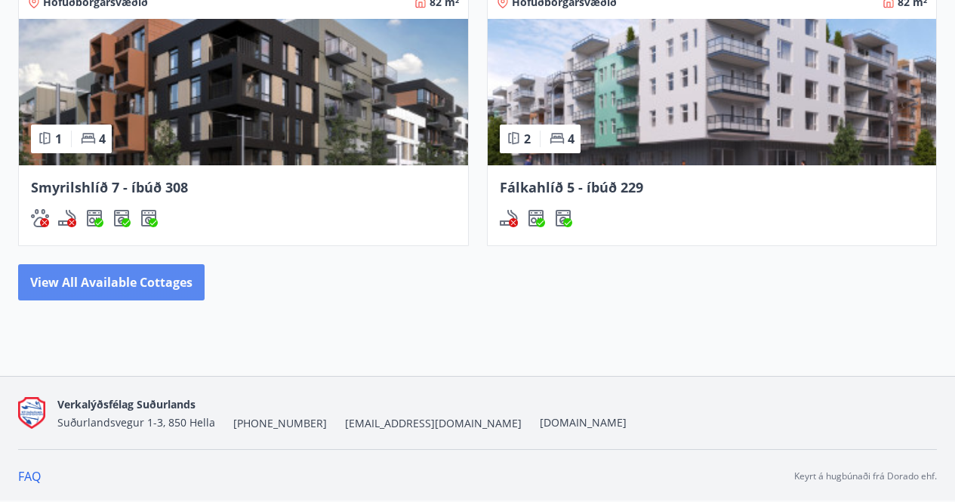
click at [112, 286] on button "View all available cottages" at bounding box center [111, 282] width 186 height 36
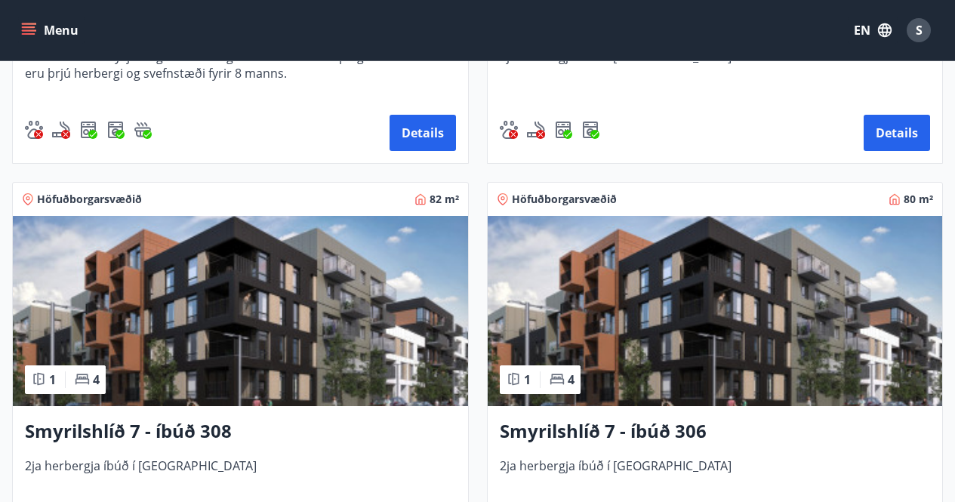
click at [334, 280] on img at bounding box center [240, 311] width 455 height 190
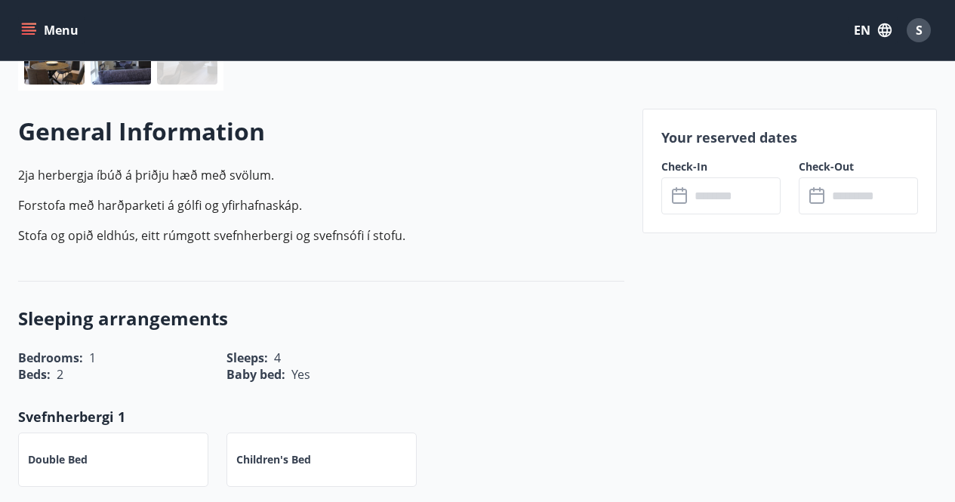
scroll to position [528, 0]
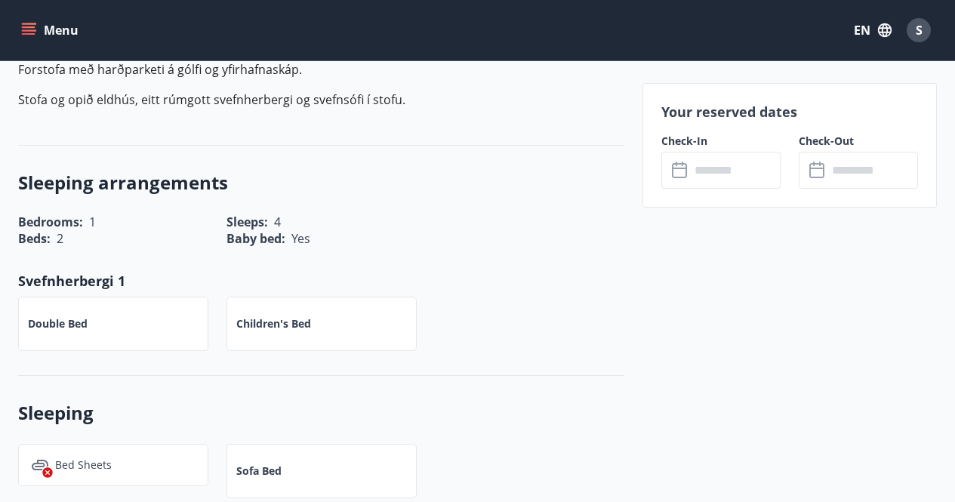
click at [727, 174] on input "text" at bounding box center [735, 170] width 91 height 37
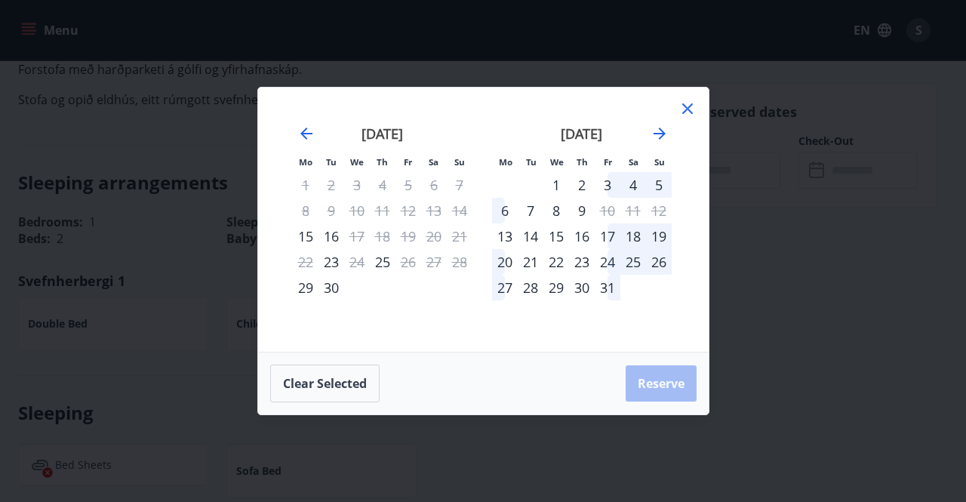
click at [603, 180] on div "3" at bounding box center [608, 185] width 26 height 26
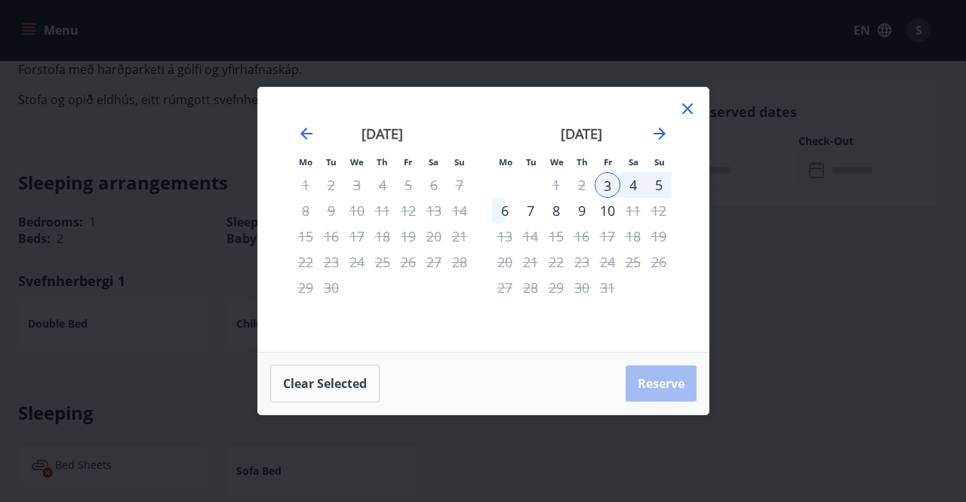
click at [580, 183] on div "2" at bounding box center [582, 185] width 26 height 26
click at [605, 184] on div "3" at bounding box center [608, 185] width 26 height 26
click at [660, 182] on div "5" at bounding box center [659, 185] width 26 height 26
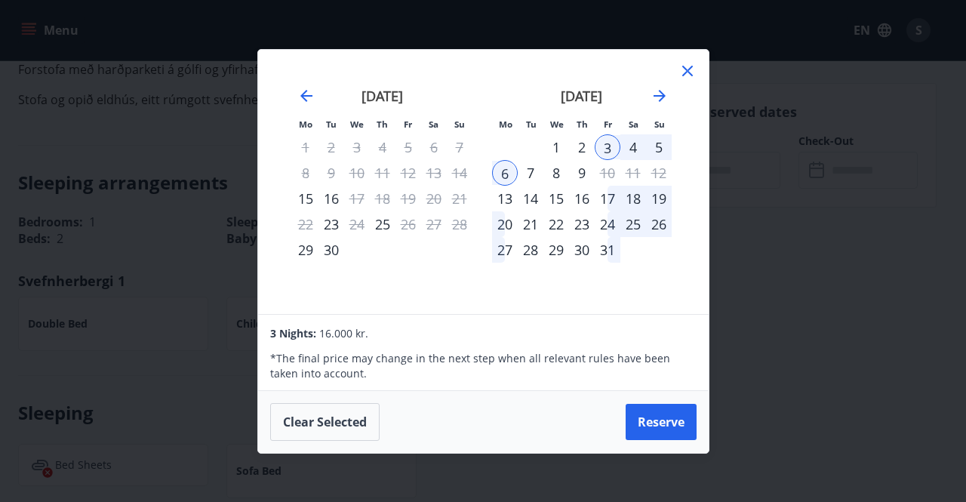
click at [654, 148] on div "5" at bounding box center [659, 147] width 26 height 26
click at [509, 168] on div "6" at bounding box center [505, 173] width 26 height 26
click at [610, 152] on div "3" at bounding box center [608, 147] width 26 height 26
click at [506, 172] on div "6" at bounding box center [505, 173] width 26 height 26
click at [506, 176] on div "6" at bounding box center [505, 173] width 26 height 26
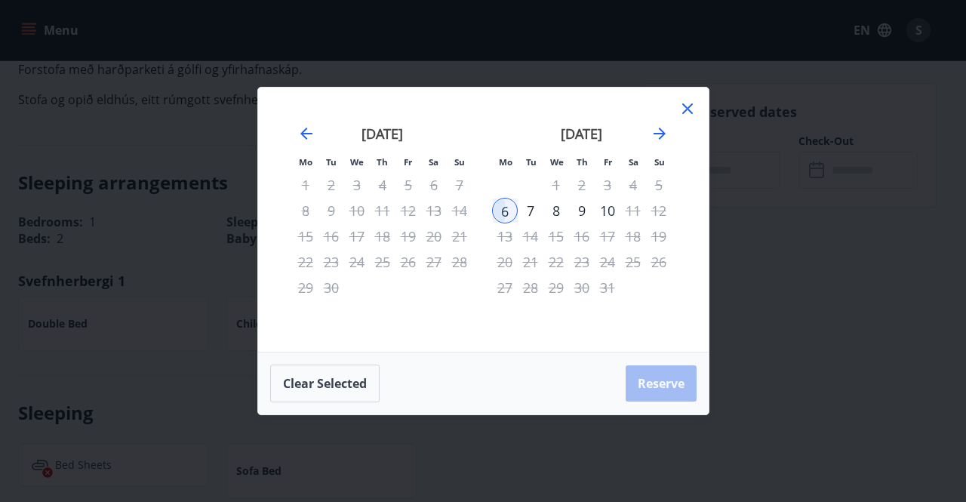
drag, startPoint x: 619, startPoint y: 182, endPoint x: 610, endPoint y: 186, distance: 9.8
click at [619, 183] on div "3" at bounding box center [608, 185] width 26 height 26
click at [331, 381] on button "Clear selected" at bounding box center [324, 384] width 109 height 38
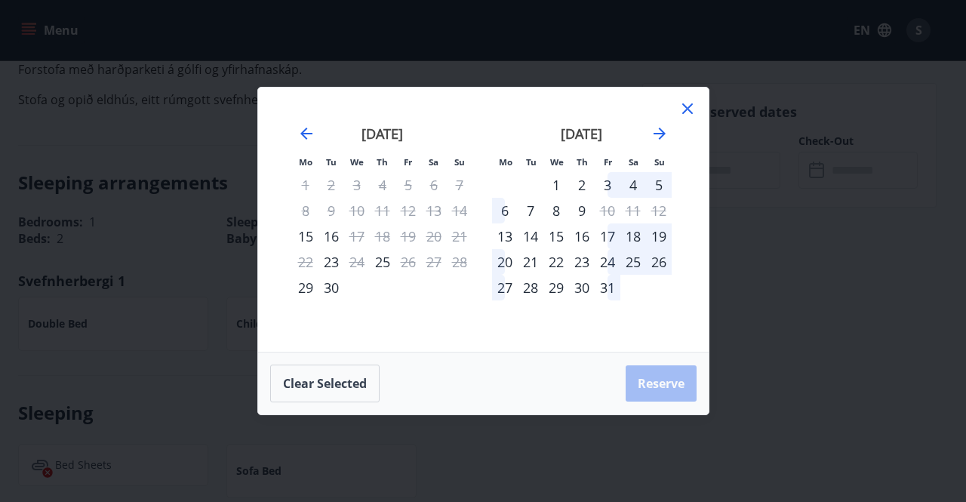
click at [576, 185] on div "2" at bounding box center [582, 185] width 26 height 26
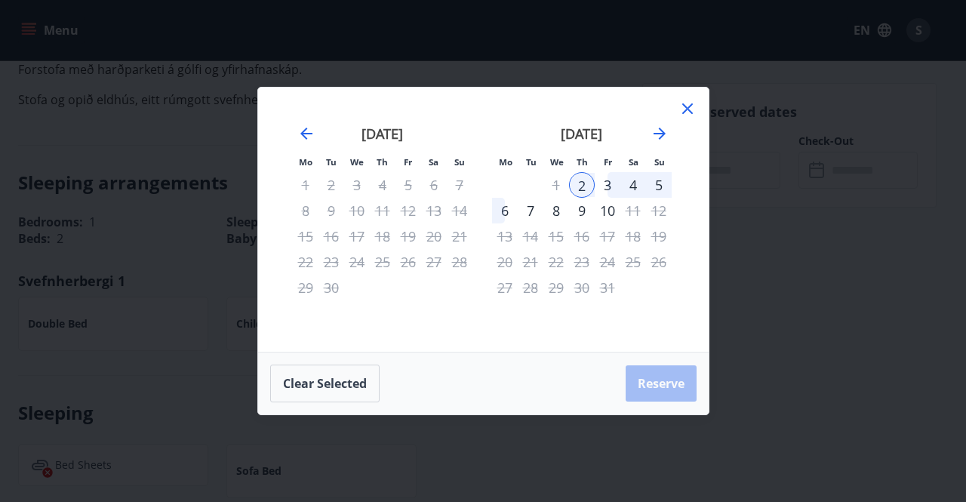
click at [656, 182] on div "5" at bounding box center [659, 185] width 26 height 26
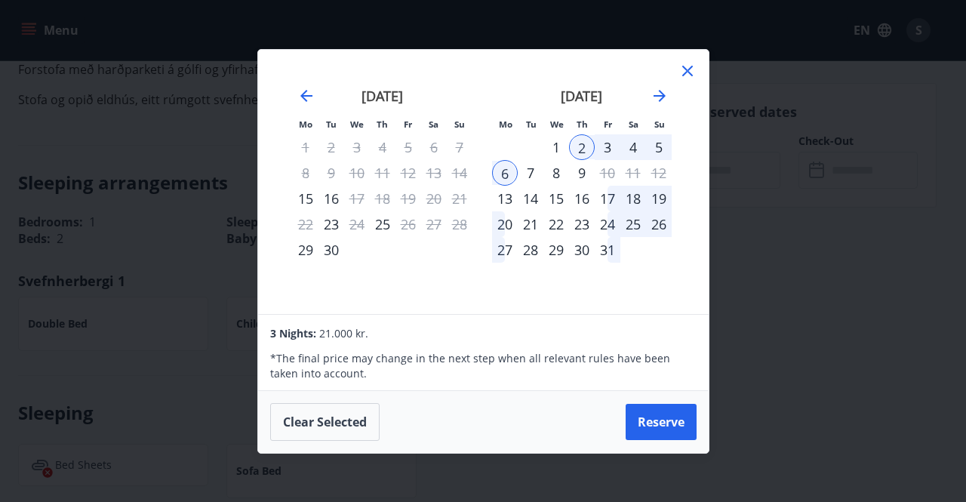
click at [586, 147] on div "2" at bounding box center [582, 147] width 26 height 26
click at [510, 175] on div "6" at bounding box center [505, 173] width 26 height 26
click at [688, 64] on icon at bounding box center [688, 71] width 18 height 18
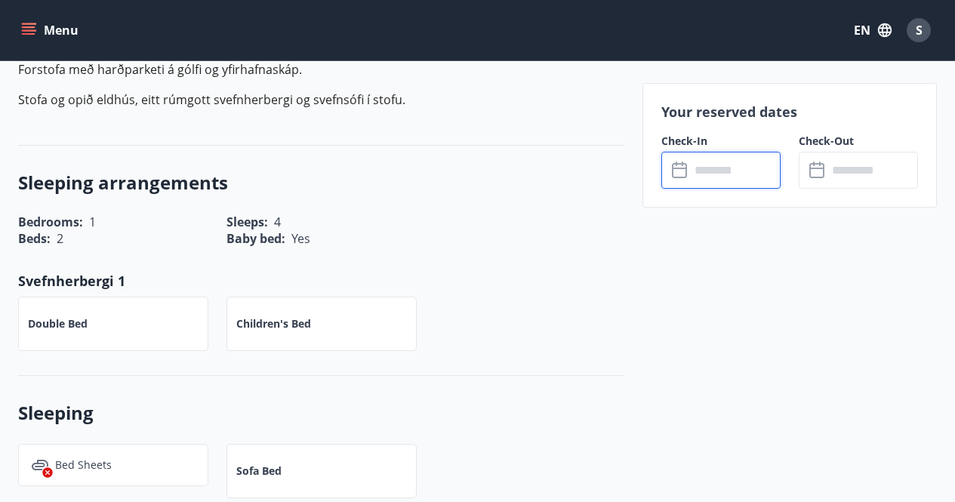
click at [730, 169] on input "text" at bounding box center [735, 170] width 91 height 37
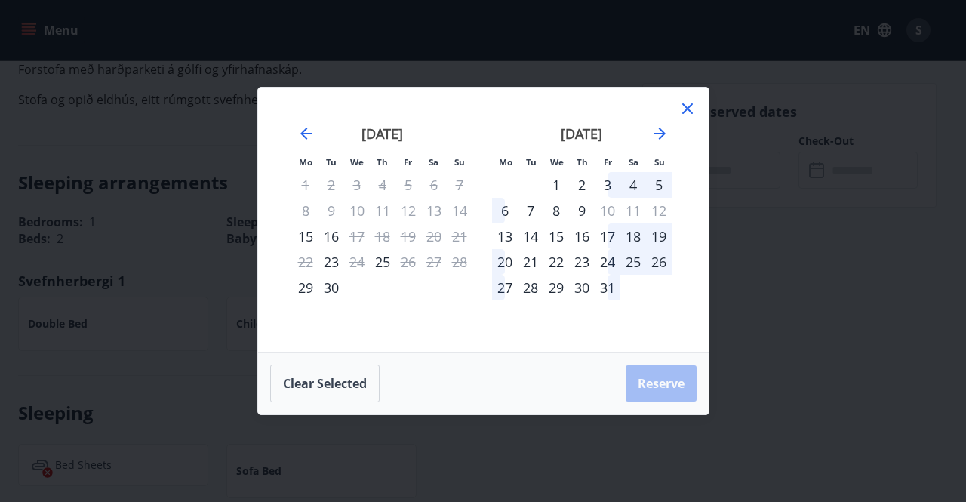
click at [579, 181] on div "2" at bounding box center [582, 185] width 26 height 26
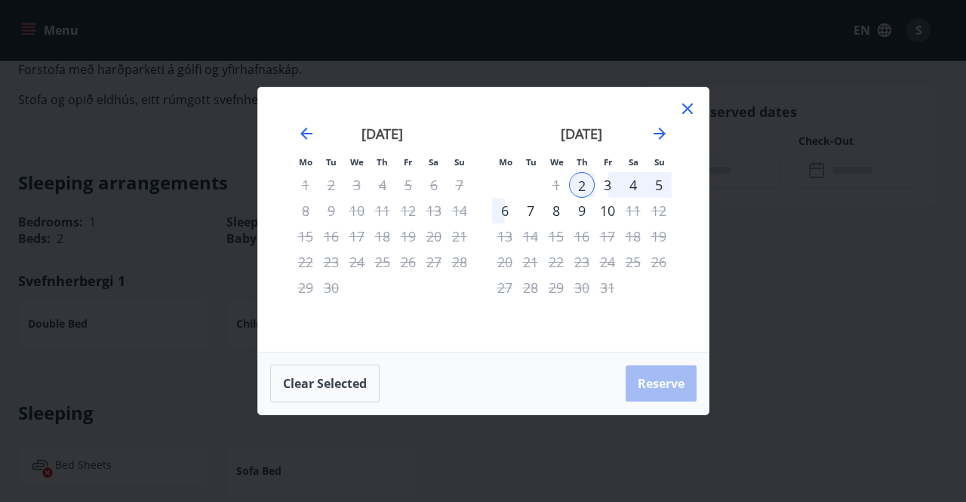
click at [508, 206] on div "6" at bounding box center [505, 211] width 26 height 26
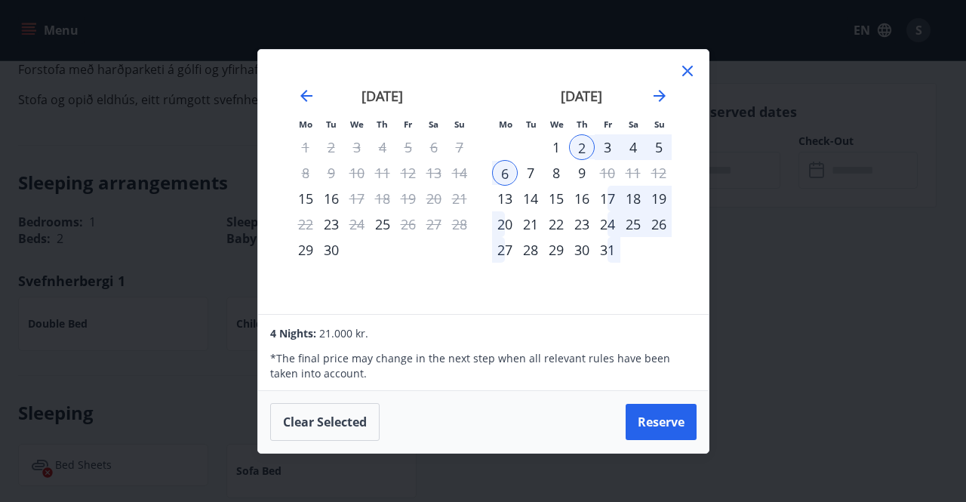
click at [584, 143] on div "2" at bounding box center [582, 147] width 26 height 26
click at [660, 143] on div "5" at bounding box center [659, 147] width 26 height 26
click at [688, 68] on icon at bounding box center [688, 71] width 18 height 18
